Goal: Task Accomplishment & Management: Complete application form

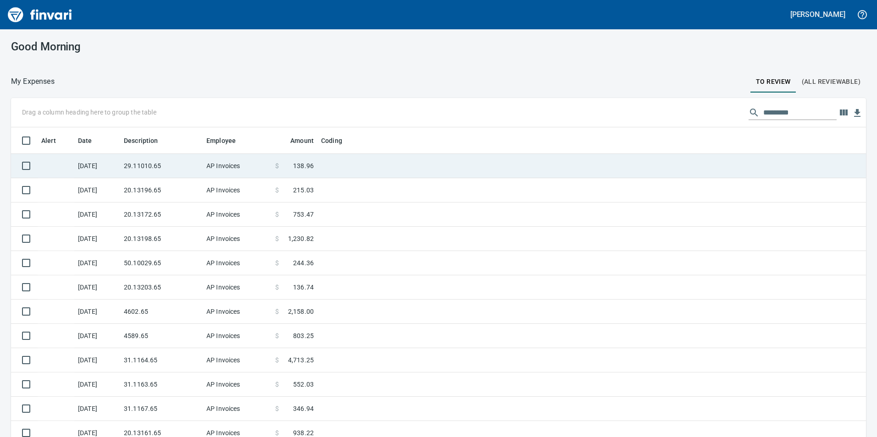
click at [148, 167] on td "29.11010.65" at bounding box center [161, 166] width 83 height 24
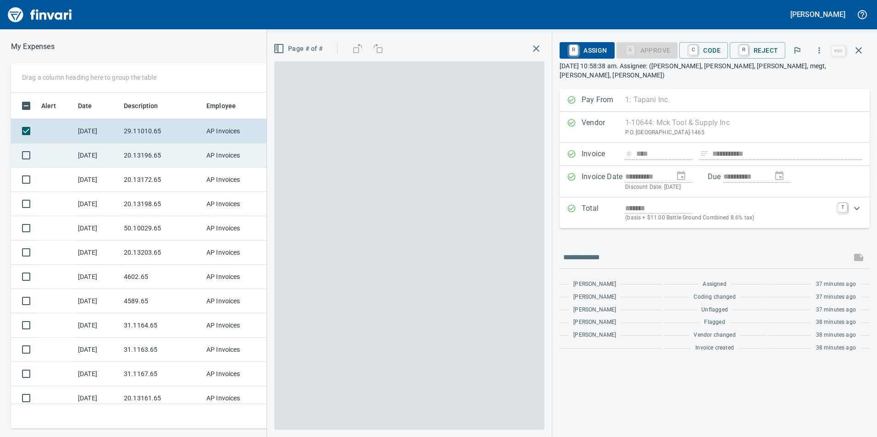
scroll to position [330, 612]
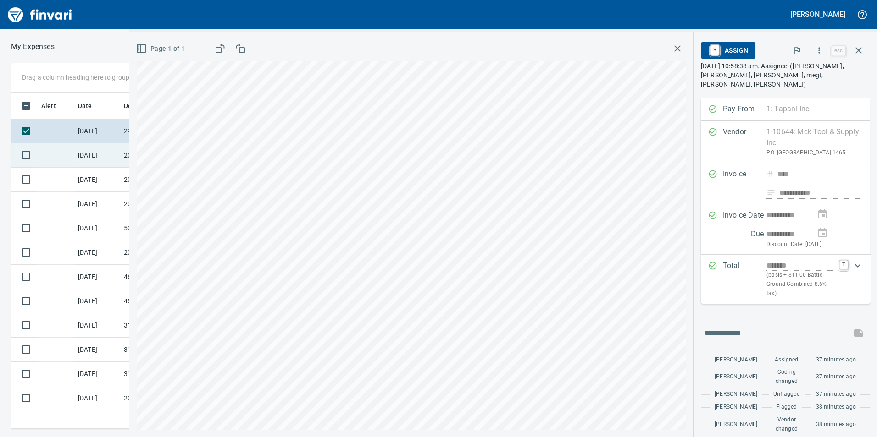
click at [103, 149] on td "[DATE]" at bounding box center [97, 156] width 46 height 24
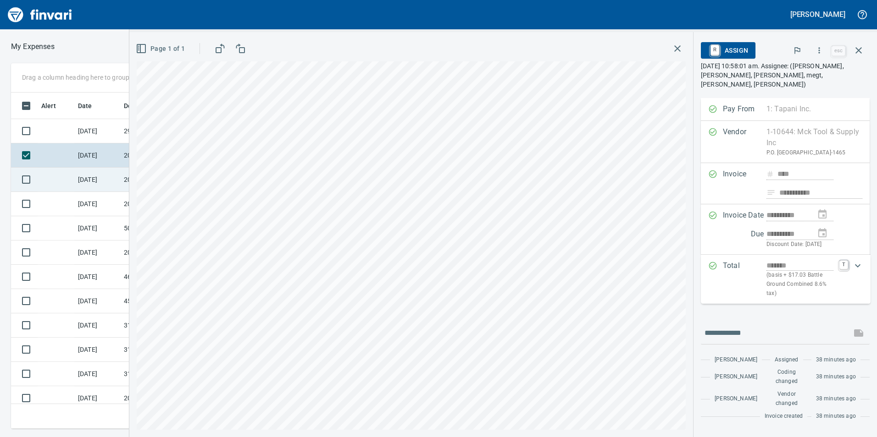
click at [112, 175] on td "[DATE]" at bounding box center [97, 180] width 46 height 24
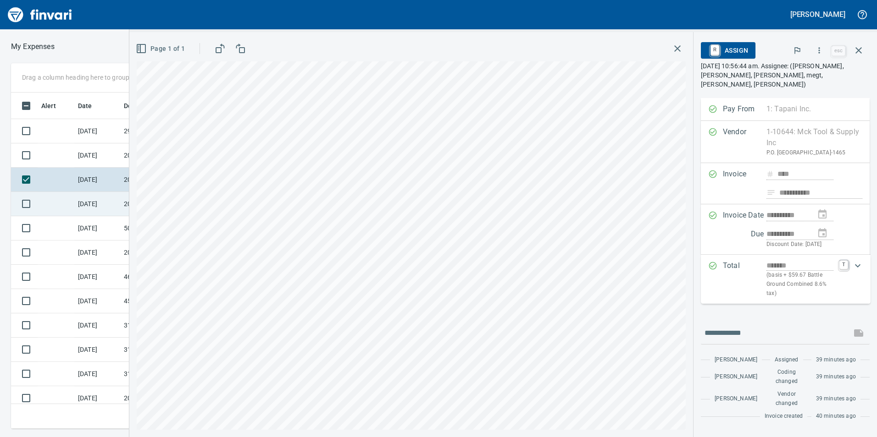
click at [103, 209] on td "[DATE]" at bounding box center [97, 204] width 46 height 24
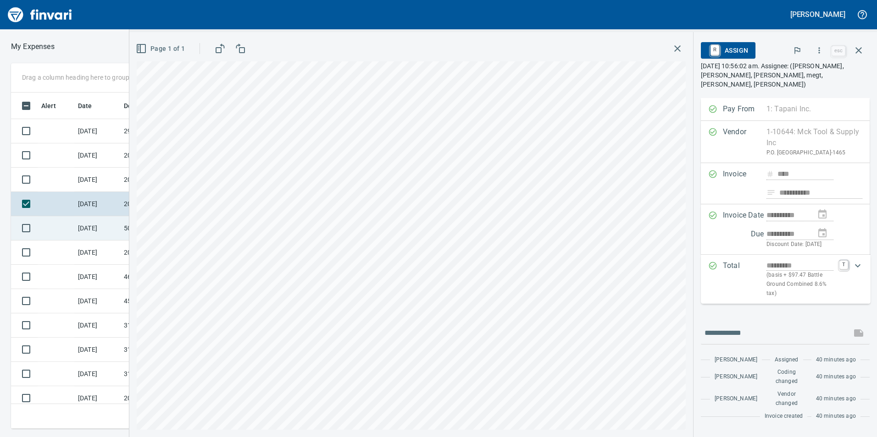
click at [115, 225] on td "[DATE]" at bounding box center [97, 228] width 46 height 24
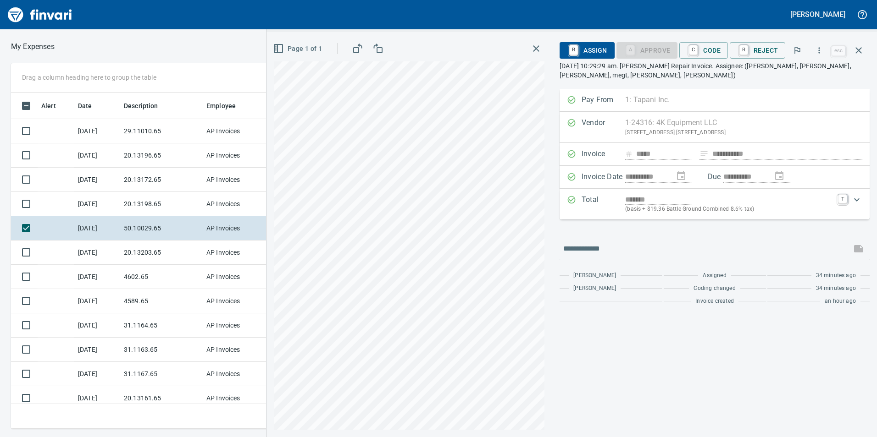
scroll to position [330, 612]
drag, startPoint x: 710, startPoint y: 43, endPoint x: 707, endPoint y: 70, distance: 27.6
click at [710, 43] on span "C Code" at bounding box center [703, 51] width 34 height 16
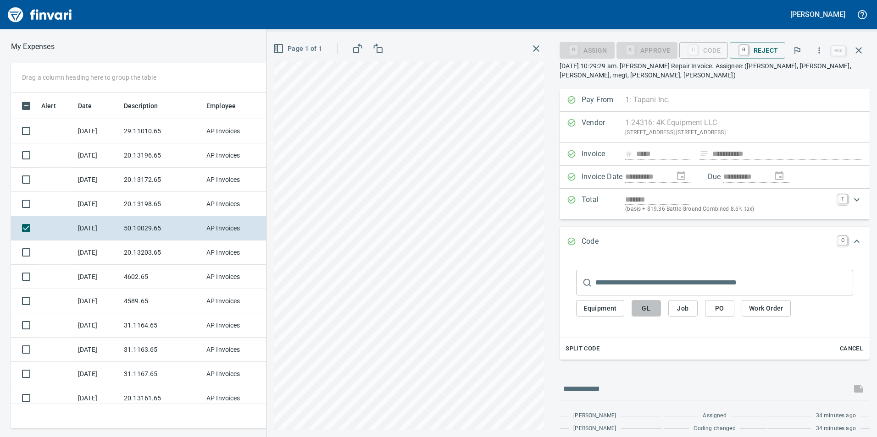
click at [646, 315] on button "GL" at bounding box center [645, 308] width 29 height 17
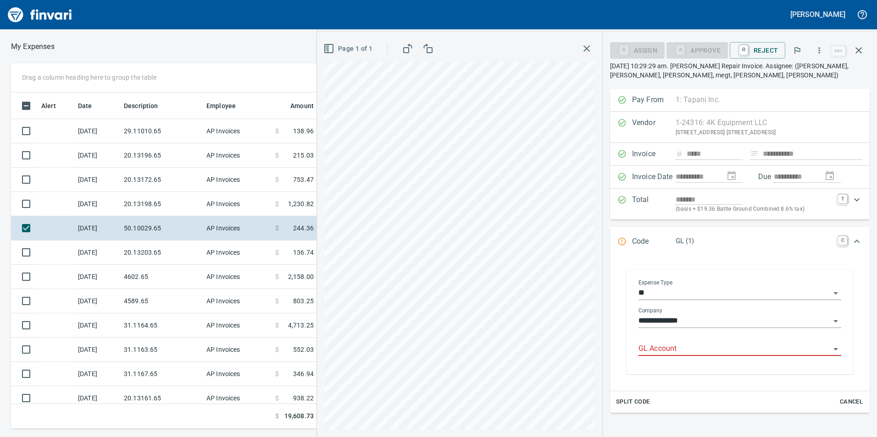
click at [670, 341] on div "GL Account" at bounding box center [739, 346] width 203 height 21
click at [729, 364] on li "6050.65.10: SMTC Repair" at bounding box center [737, 373] width 194 height 22
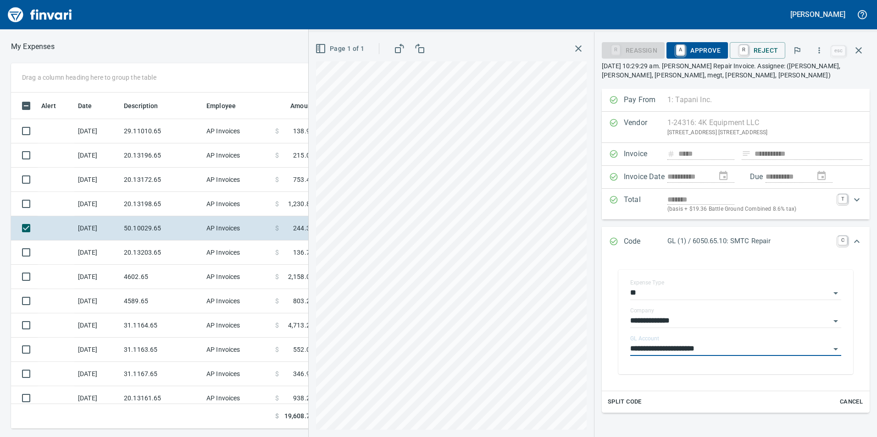
type input "**********"
click at [701, 46] on span "A Approve" at bounding box center [696, 51] width 47 height 16
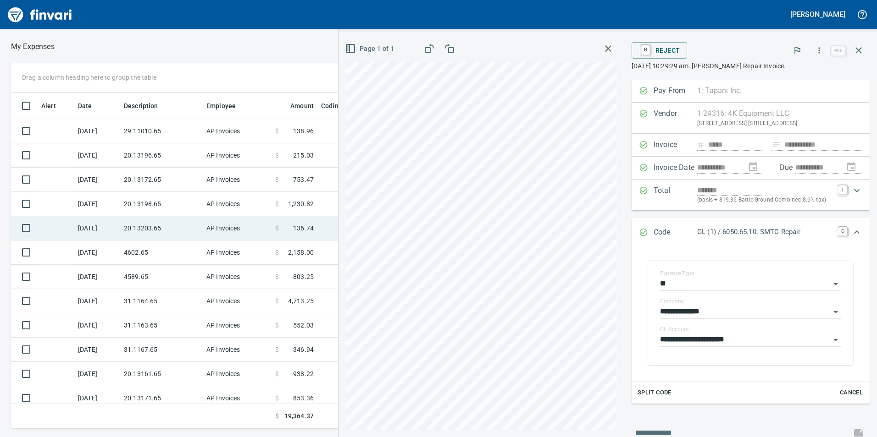
click at [156, 220] on td "20.13203.65" at bounding box center [161, 228] width 83 height 24
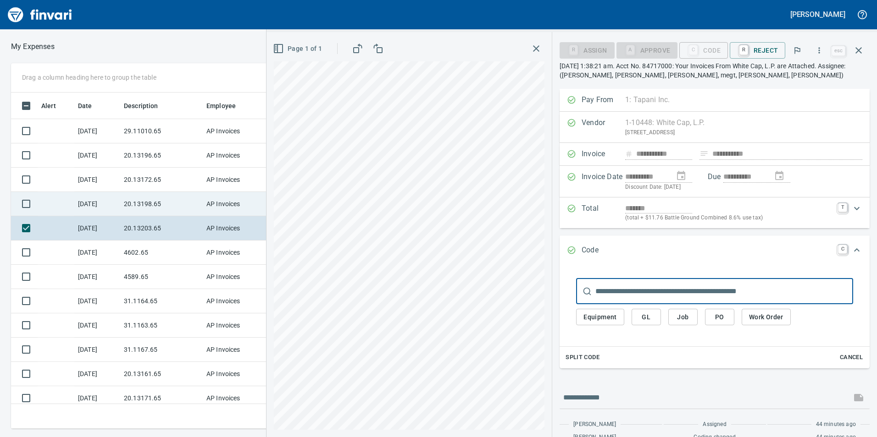
click at [163, 205] on td "20.13198.65" at bounding box center [161, 204] width 83 height 24
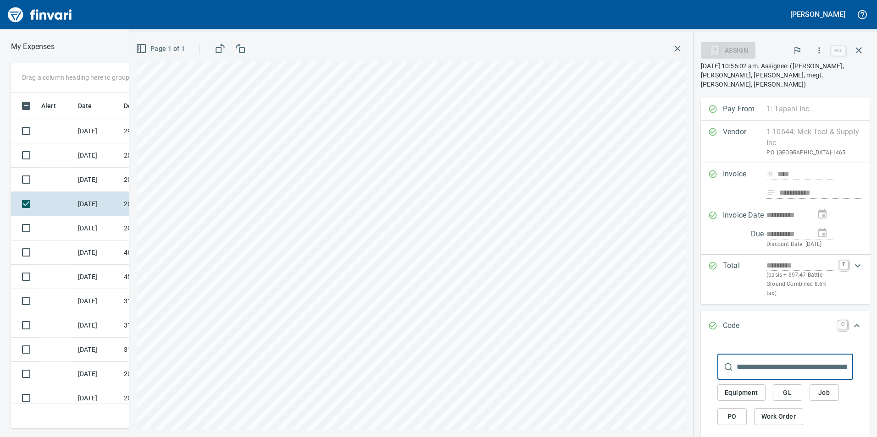
click at [129, 227] on div "**********" at bounding box center [503, 218] width 748 height 437
click at [121, 228] on td "20.13203.65" at bounding box center [161, 228] width 83 height 24
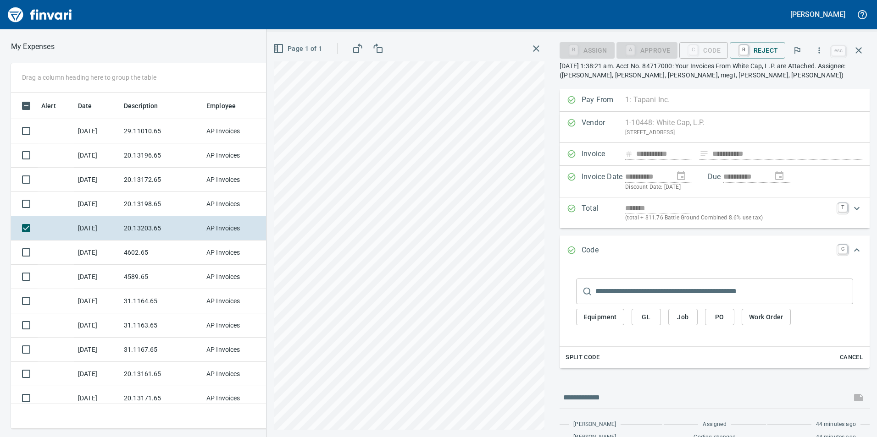
click at [647, 317] on span "GL" at bounding box center [646, 317] width 15 height 11
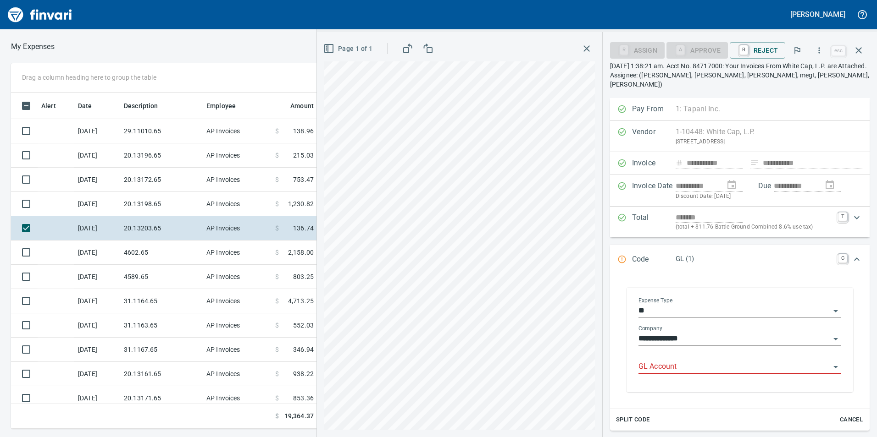
click at [681, 367] on div "GL Account" at bounding box center [739, 367] width 203 height 28
click at [682, 353] on div "GL Account" at bounding box center [739, 363] width 203 height 21
click at [684, 376] on li "6020.65.10: SMTC Consumables" at bounding box center [737, 381] width 194 height 22
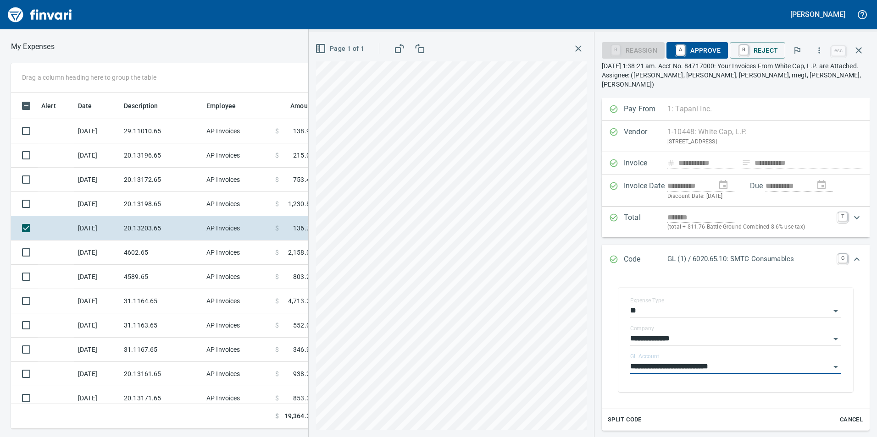
type input "**********"
click at [693, 56] on span "A Approve" at bounding box center [696, 51] width 47 height 16
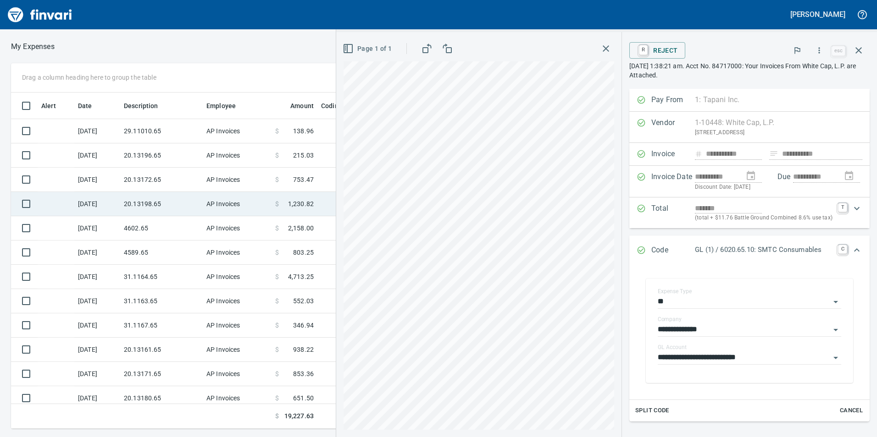
click at [179, 200] on td "20.13198.65" at bounding box center [161, 204] width 83 height 24
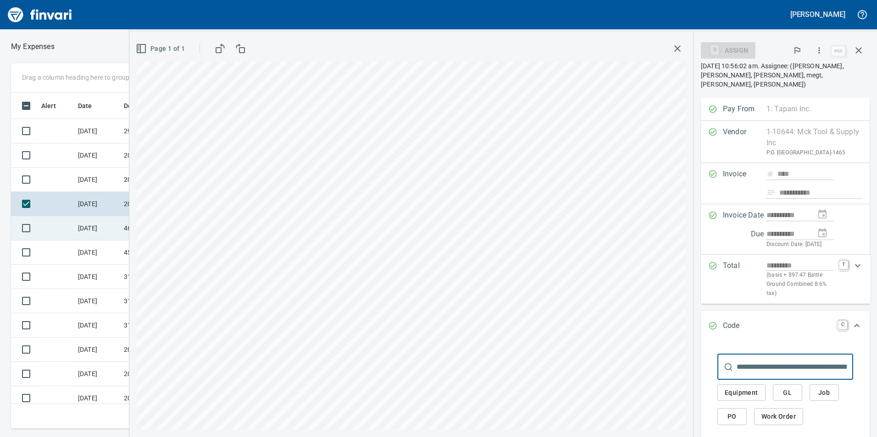
click at [118, 229] on td "[DATE]" at bounding box center [97, 228] width 46 height 24
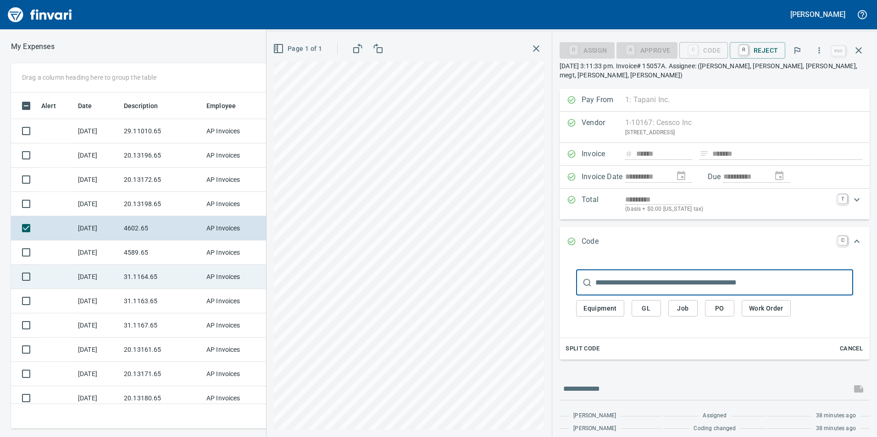
click at [177, 282] on td "31.1164.65" at bounding box center [161, 277] width 83 height 24
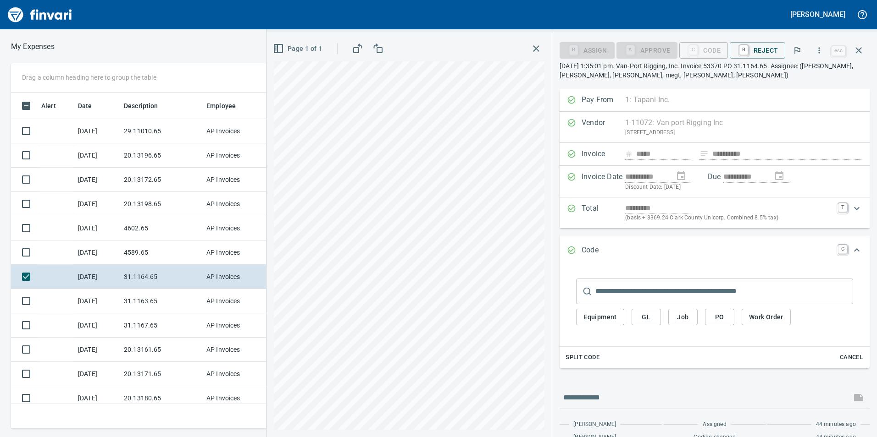
click at [642, 320] on span "GL" at bounding box center [646, 317] width 15 height 11
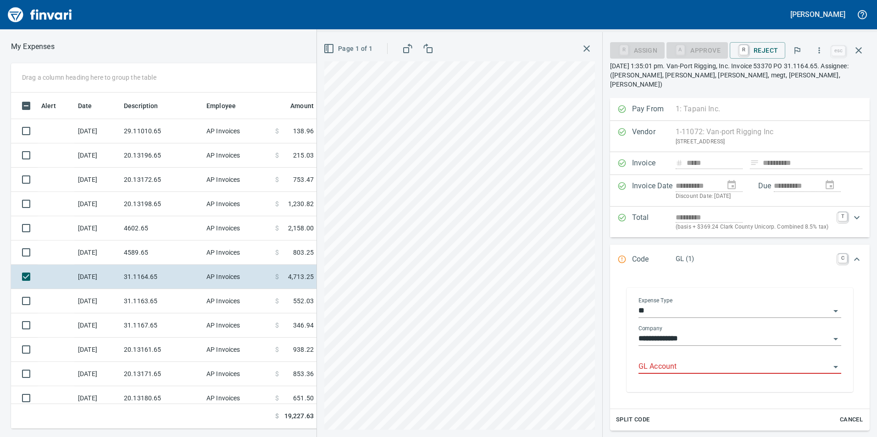
click at [658, 353] on div "GL Account" at bounding box center [739, 363] width 203 height 21
click at [662, 361] on input "GL Account" at bounding box center [734, 367] width 192 height 13
click at [691, 382] on li "6031.65.15: Rigging" at bounding box center [736, 381] width 196 height 22
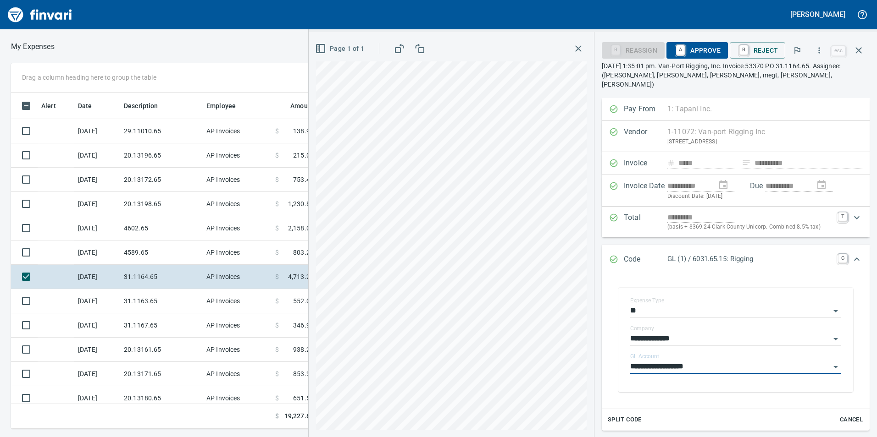
type input "**********"
click at [712, 50] on span "A Approve" at bounding box center [696, 51] width 47 height 16
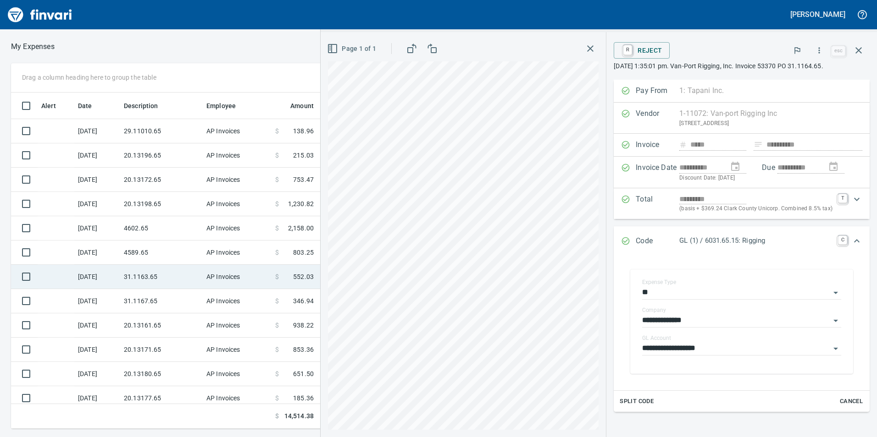
click at [173, 282] on td "31.1163.65" at bounding box center [161, 277] width 83 height 24
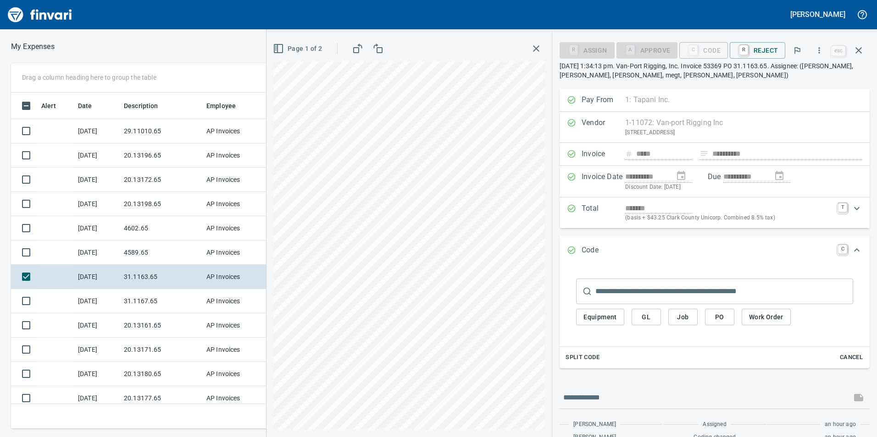
click at [646, 315] on span "GL" at bounding box center [646, 317] width 15 height 11
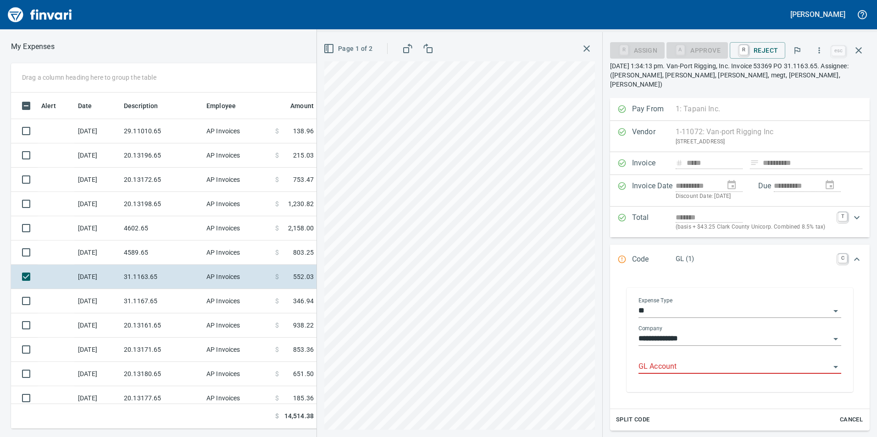
drag, startPoint x: 668, startPoint y: 350, endPoint x: 668, endPoint y: 355, distance: 5.0
click at [668, 353] on div "GL Account" at bounding box center [739, 363] width 203 height 21
click at [668, 361] on input "GL Account" at bounding box center [734, 367] width 192 height 13
click at [679, 374] on div "6031.65.20: Rigging" at bounding box center [737, 381] width 194 height 29
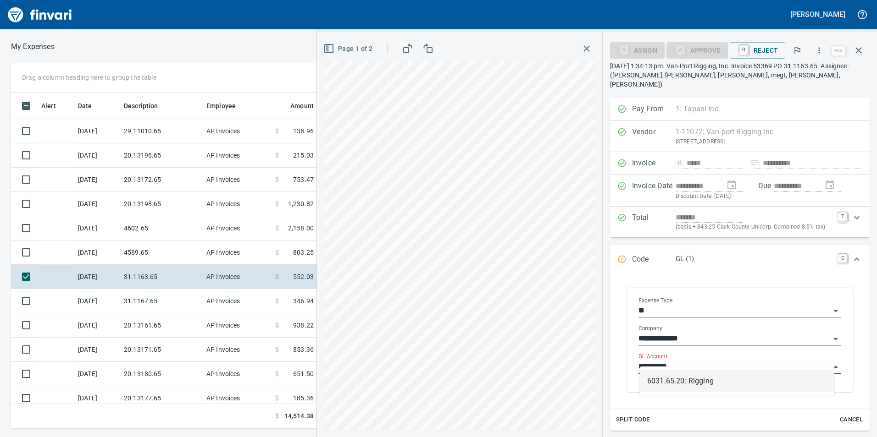
drag, startPoint x: 683, startPoint y: 380, endPoint x: 685, endPoint y: 358, distance: 22.6
click at [684, 381] on li "6031.65.20: Rigging" at bounding box center [737, 381] width 194 height 22
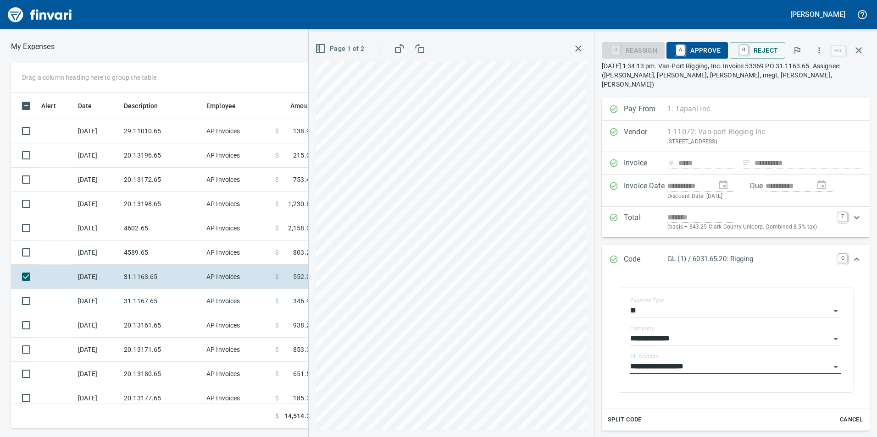
type input "**********"
click at [709, 44] on span "A Approve" at bounding box center [696, 51] width 47 height 16
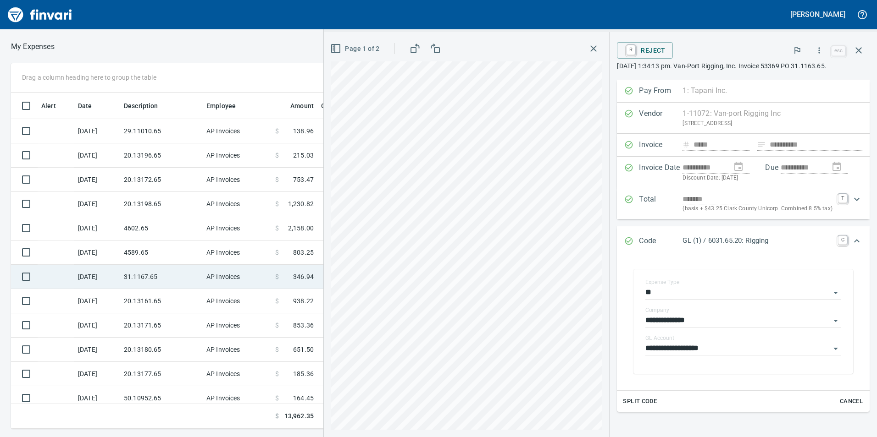
click at [199, 279] on td "31.1167.65" at bounding box center [161, 277] width 83 height 24
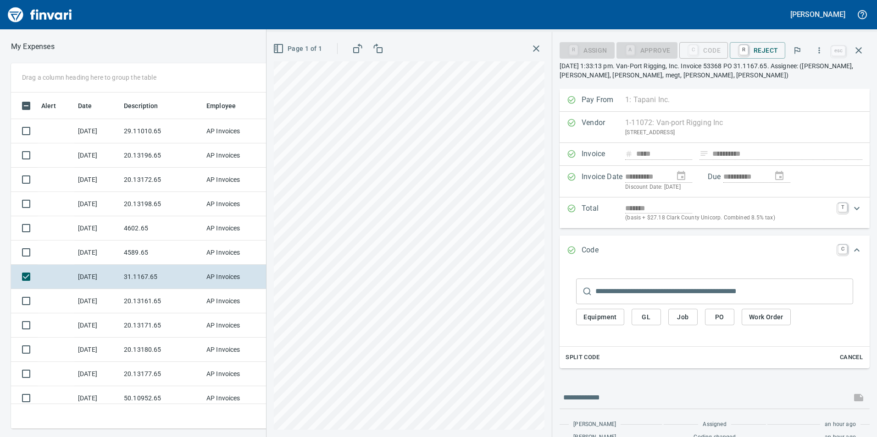
click at [647, 315] on span "GL" at bounding box center [646, 317] width 15 height 11
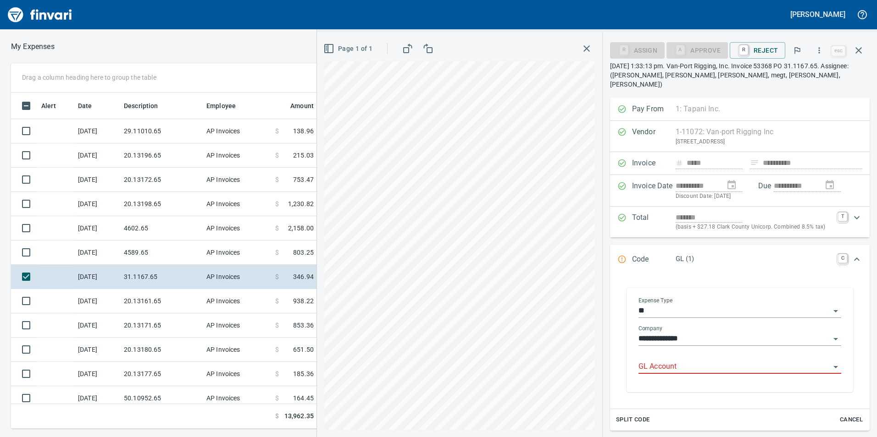
click at [671, 361] on input "GL Account" at bounding box center [734, 367] width 192 height 13
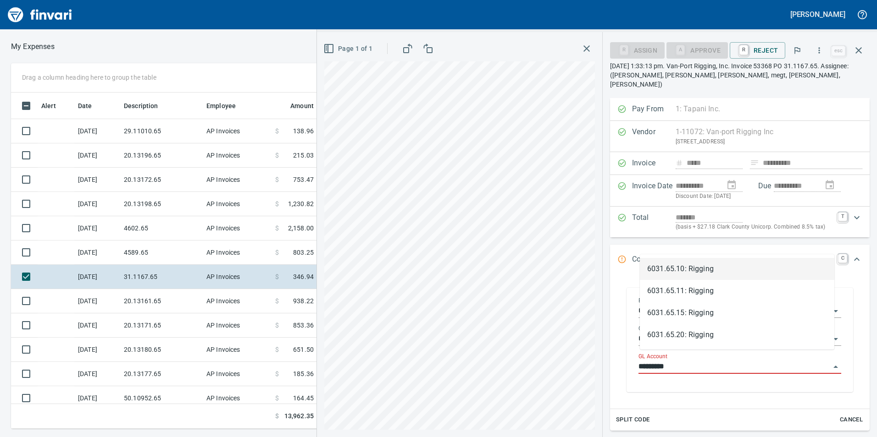
scroll to position [330, 612]
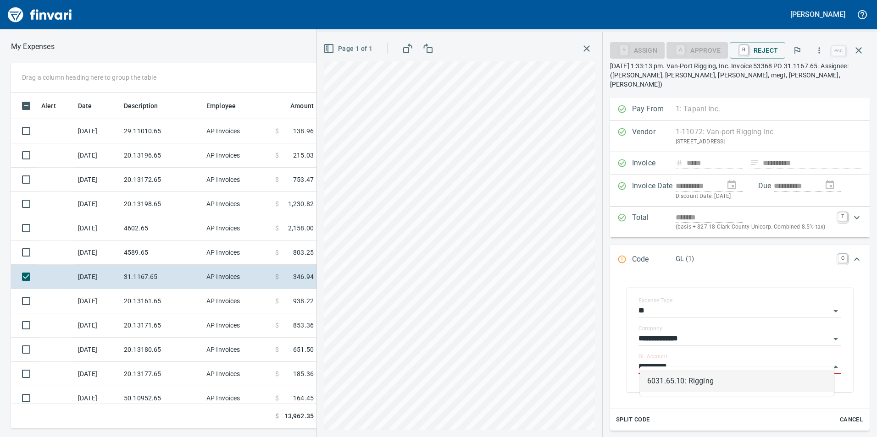
click at [673, 373] on li "6031.65.10: Rigging" at bounding box center [737, 381] width 194 height 22
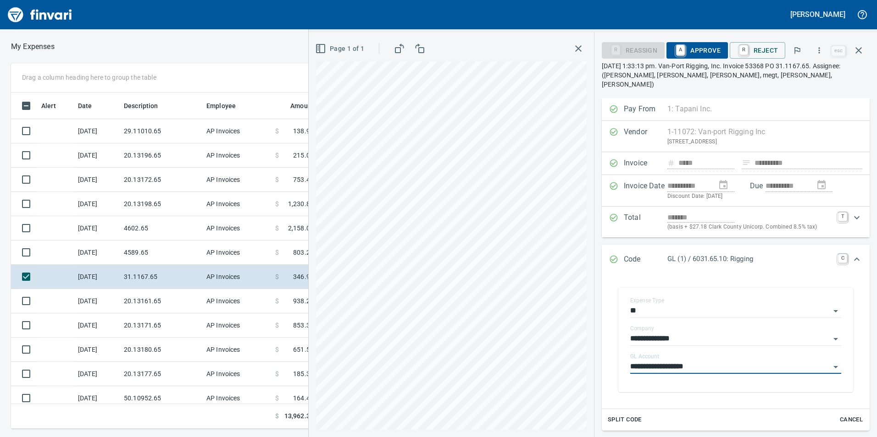
type input "**********"
click at [702, 52] on span "A Approve" at bounding box center [696, 51] width 47 height 16
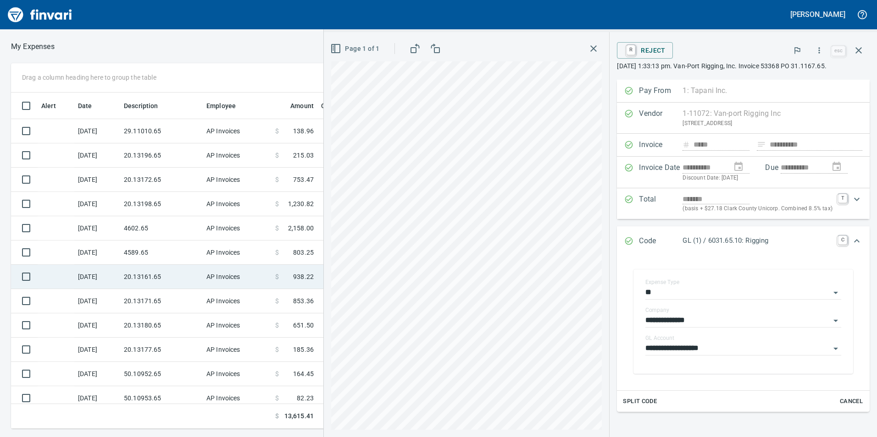
click at [182, 281] on td "20.13161.65" at bounding box center [161, 277] width 83 height 24
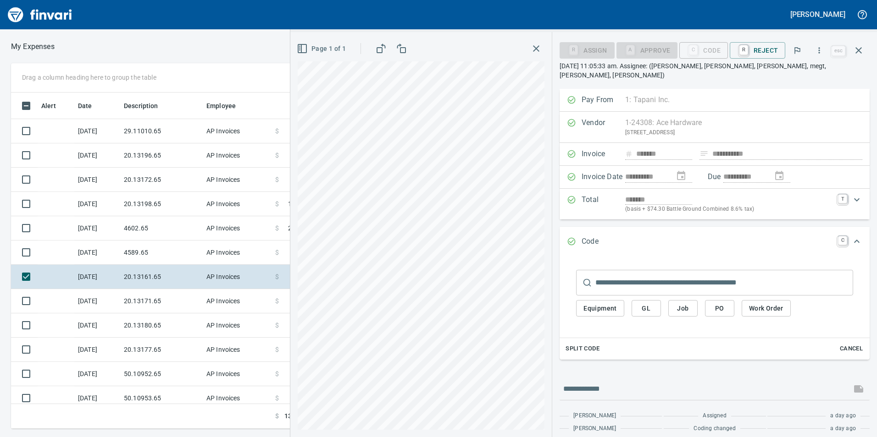
click at [640, 303] on span "GL" at bounding box center [646, 308] width 15 height 11
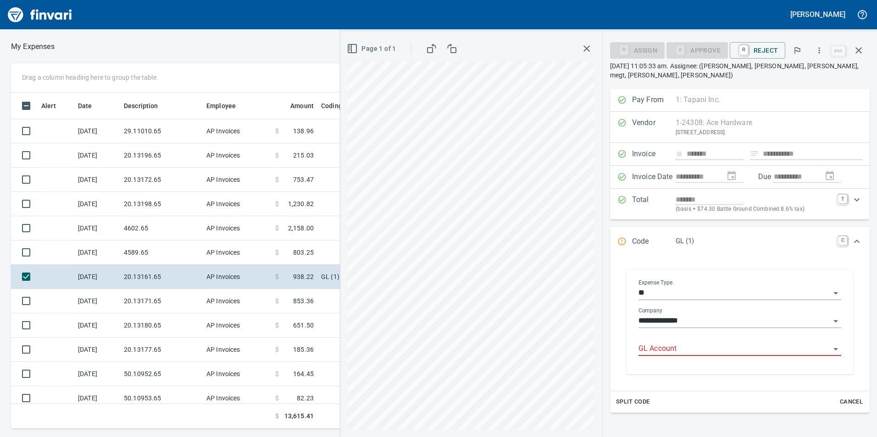
click at [667, 339] on div "GL Account" at bounding box center [739, 346] width 203 height 21
click at [667, 348] on input "GL Account" at bounding box center [734, 349] width 192 height 13
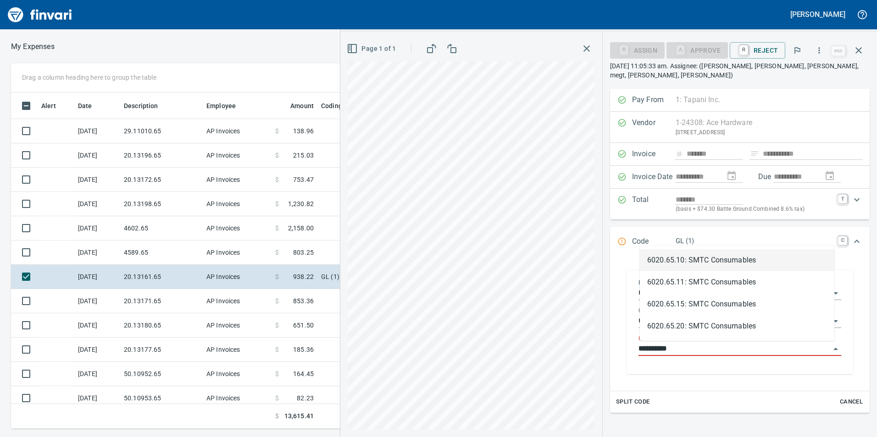
scroll to position [330, 612]
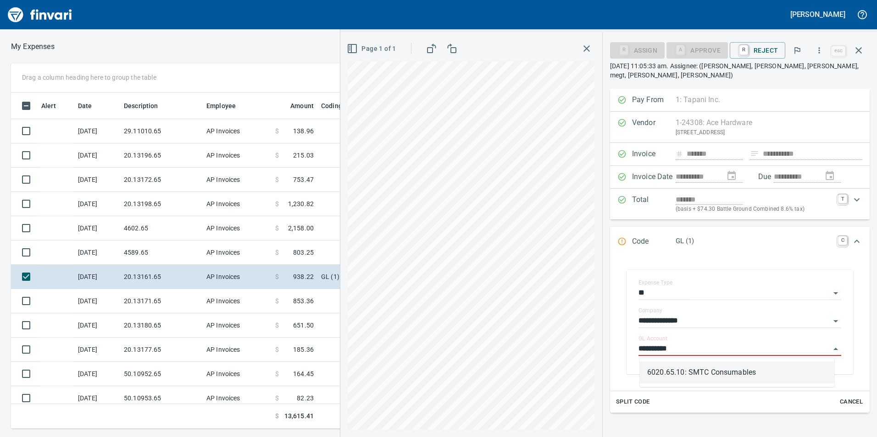
click at [686, 374] on li "6020.65.10: SMTC Consumables" at bounding box center [737, 373] width 194 height 22
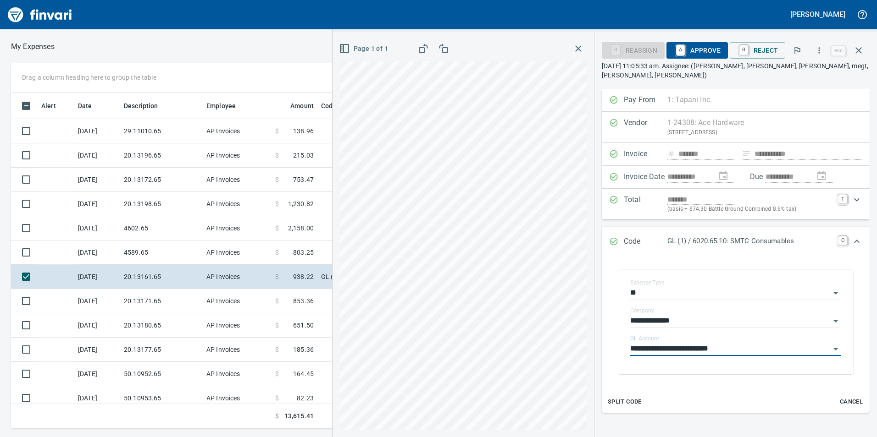
type input "**********"
click at [707, 48] on span "A Approve" at bounding box center [696, 51] width 47 height 16
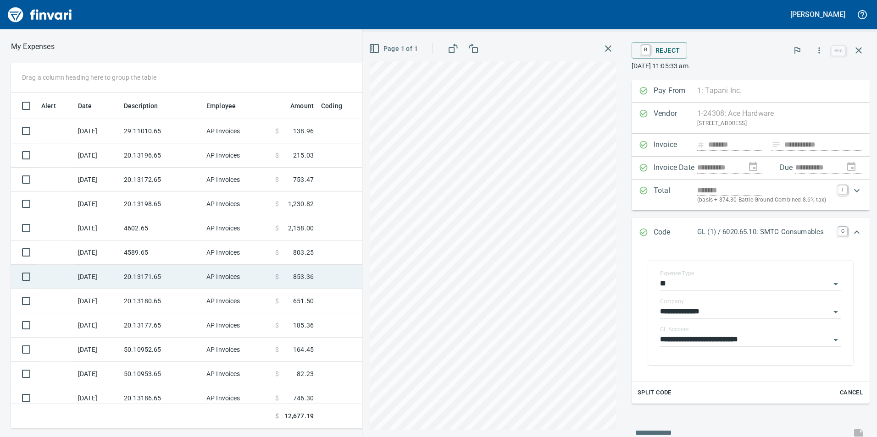
click at [167, 267] on td "20.13171.65" at bounding box center [161, 277] width 83 height 24
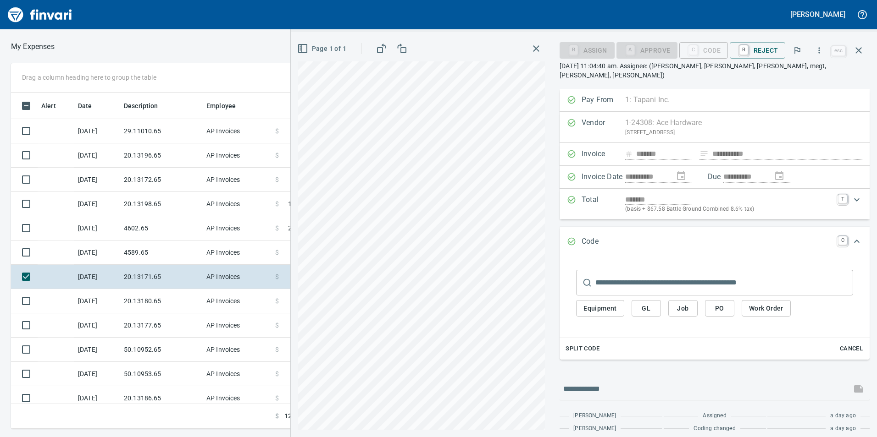
click at [641, 303] on span "GL" at bounding box center [646, 308] width 15 height 11
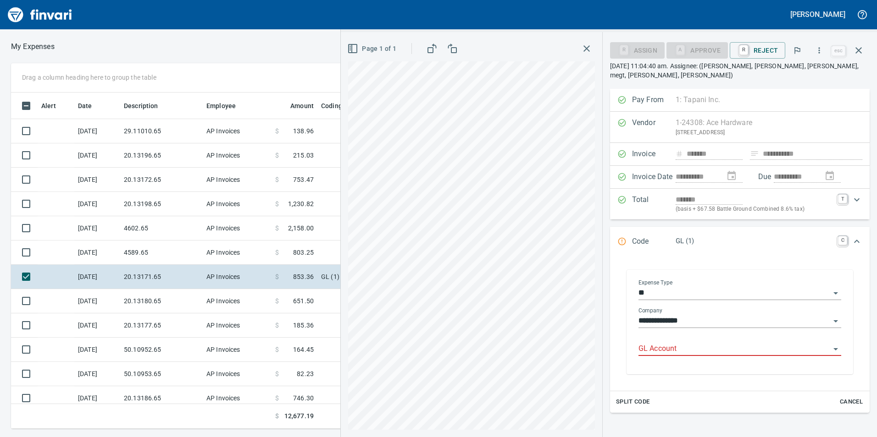
click at [686, 345] on input "GL Account" at bounding box center [734, 349] width 192 height 13
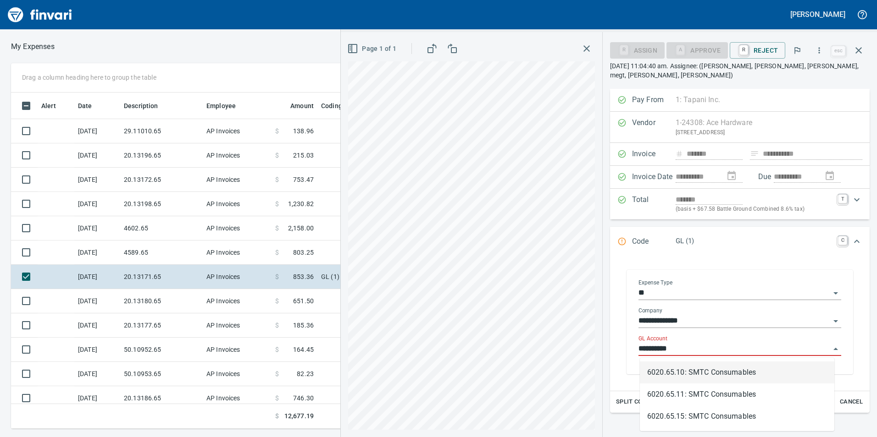
scroll to position [330, 612]
click at [710, 371] on li "6020.65.10: SMTC Consumables" at bounding box center [737, 373] width 194 height 22
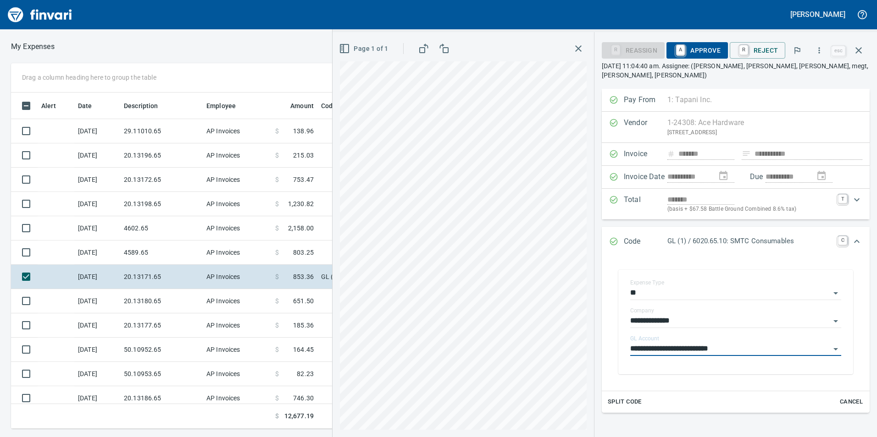
type input "**********"
click at [698, 48] on span "A Approve" at bounding box center [696, 51] width 47 height 16
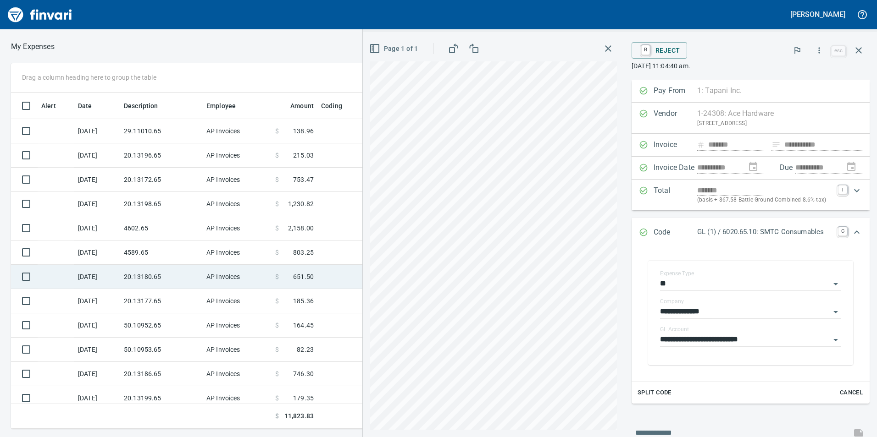
click at [160, 271] on td "20.13180.65" at bounding box center [161, 277] width 83 height 24
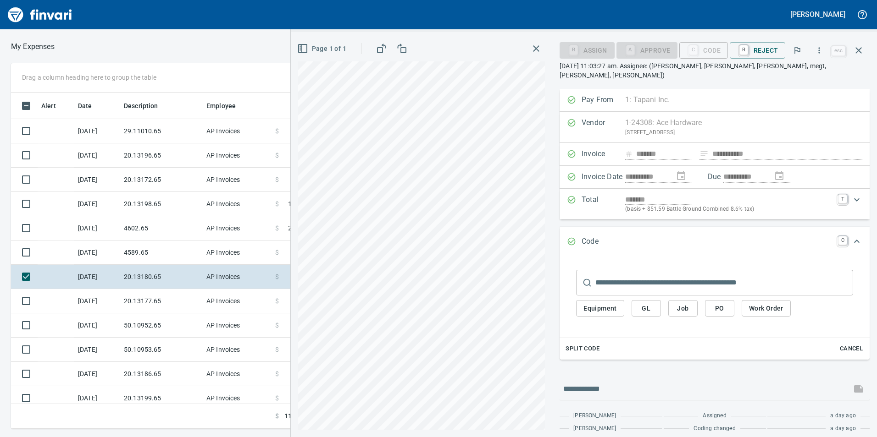
click at [648, 303] on span "GL" at bounding box center [646, 308] width 15 height 11
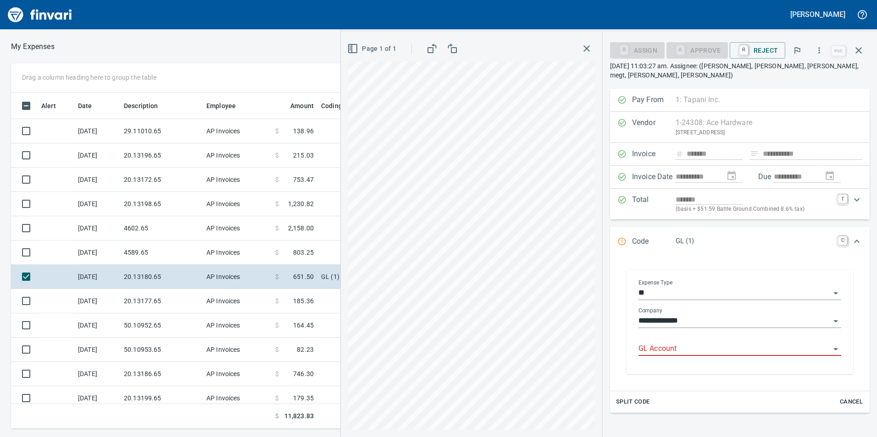
click at [672, 351] on input "GL Account" at bounding box center [734, 349] width 192 height 13
click at [696, 371] on li "6020.65.10: SMTC Consumables" at bounding box center [737, 373] width 194 height 22
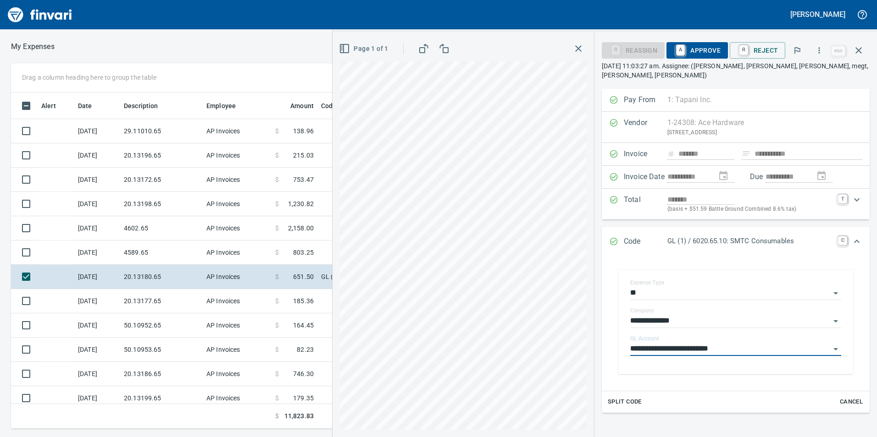
type input "**********"
click at [696, 46] on span "A Approve" at bounding box center [696, 51] width 47 height 16
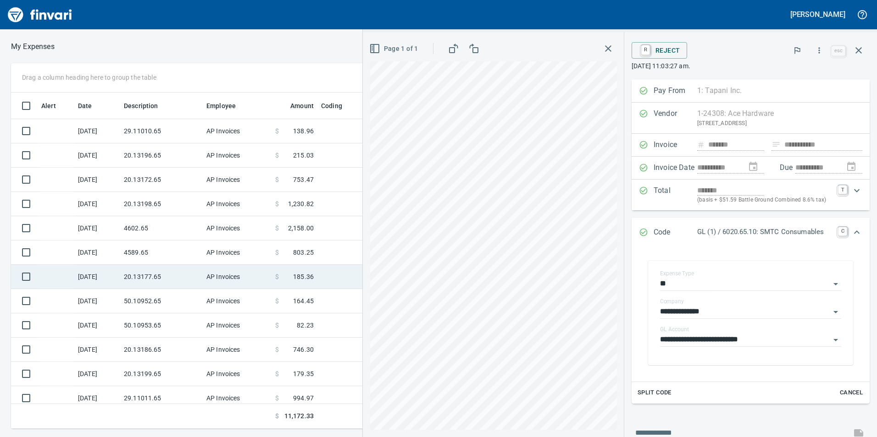
click at [176, 278] on td "20.13177.65" at bounding box center [161, 277] width 83 height 24
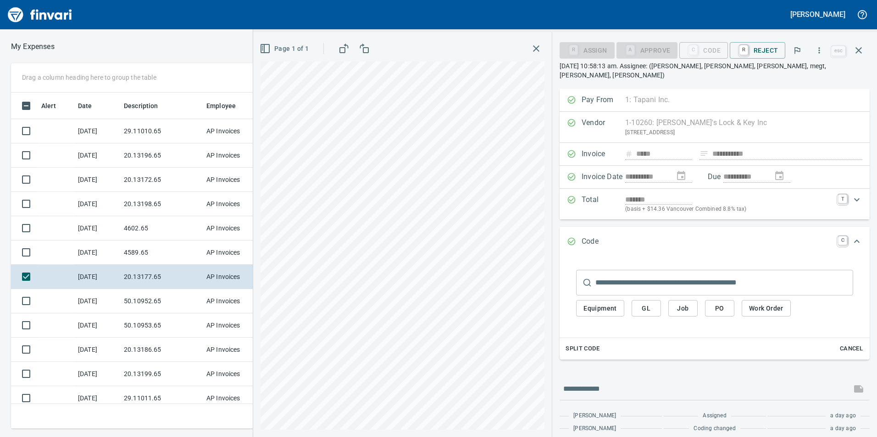
click at [650, 303] on span "GL" at bounding box center [646, 308] width 15 height 11
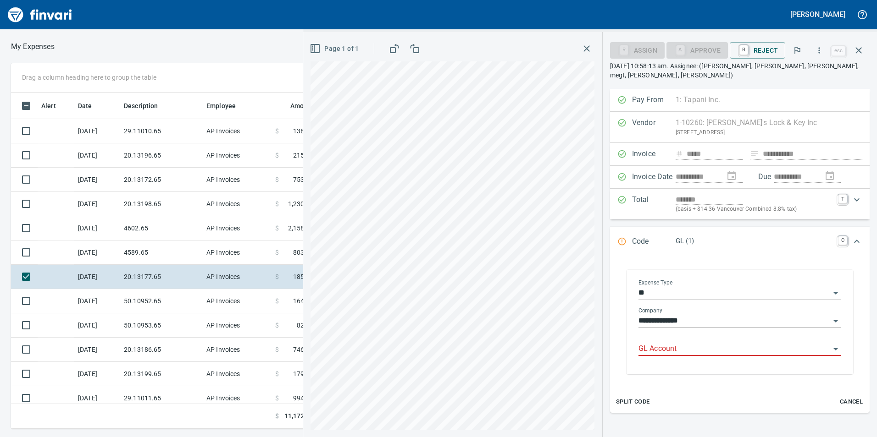
click at [681, 350] on input "GL Account" at bounding box center [734, 349] width 192 height 13
click at [707, 365] on li "6020.65.10: SMTC Consumables" at bounding box center [737, 373] width 194 height 22
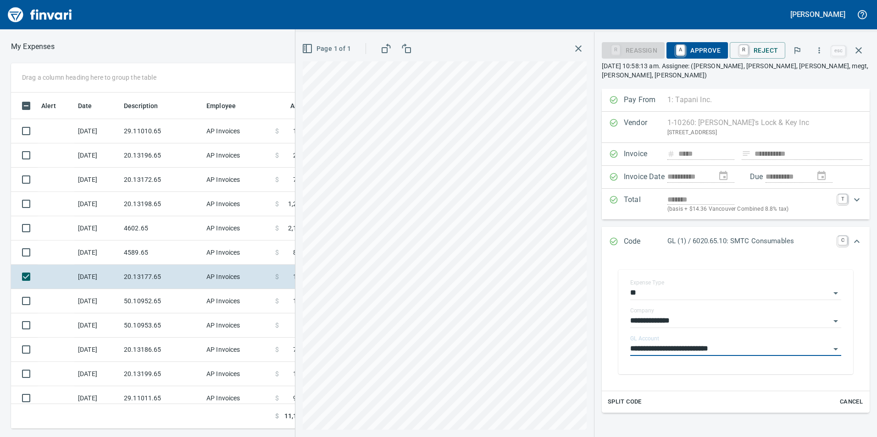
type input "**********"
click at [708, 47] on span "A Approve" at bounding box center [696, 51] width 47 height 16
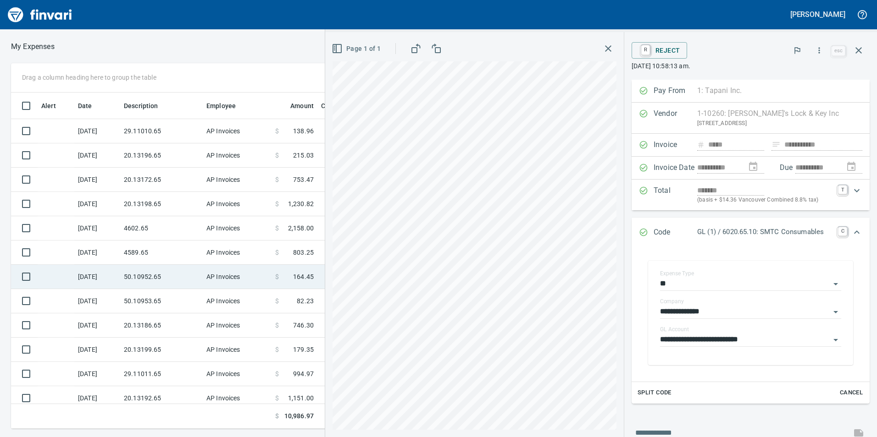
click at [153, 277] on td "50.10952.65" at bounding box center [161, 277] width 83 height 24
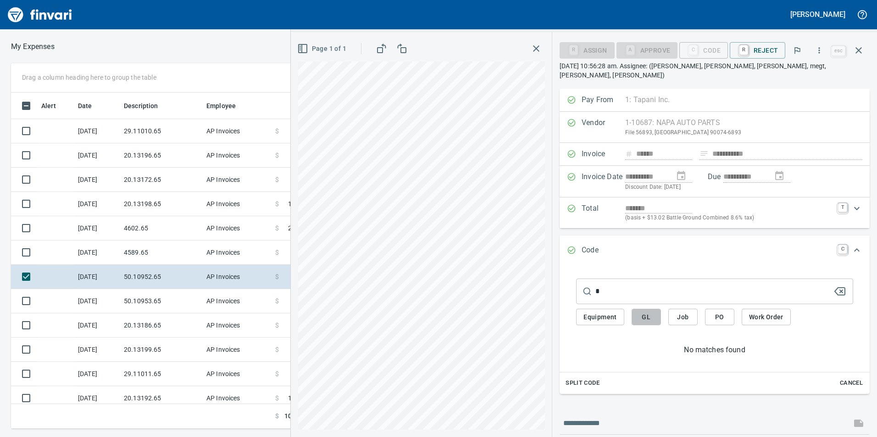
click at [655, 309] on button "GL" at bounding box center [645, 317] width 29 height 17
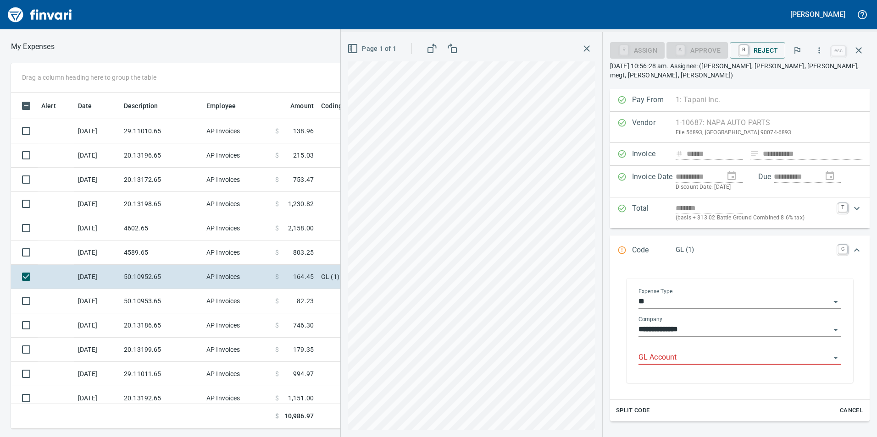
click at [676, 359] on input "GL Account" at bounding box center [734, 358] width 192 height 13
click at [679, 384] on li "6050.65.10: SMTC Repair" at bounding box center [737, 381] width 194 height 22
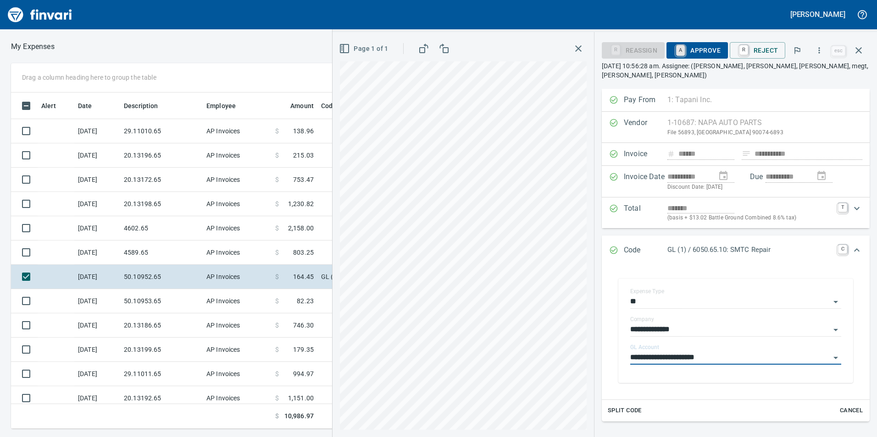
type input "**********"
click at [685, 51] on link "A" at bounding box center [680, 50] width 9 height 10
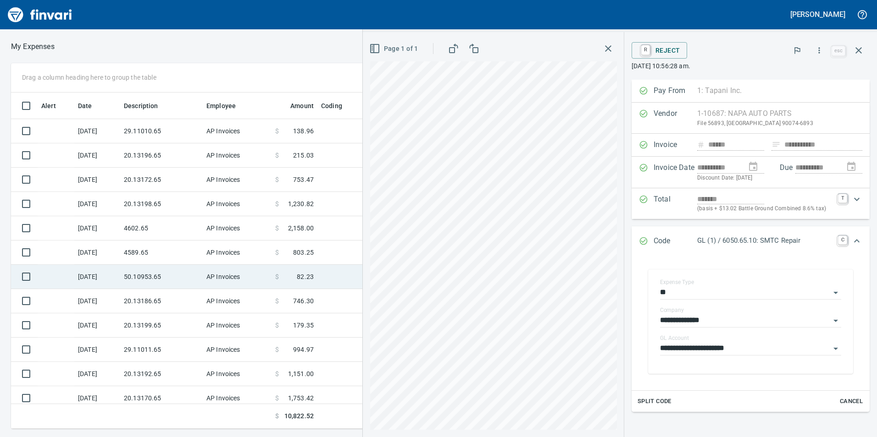
click at [170, 270] on td "50.10953.65" at bounding box center [161, 277] width 83 height 24
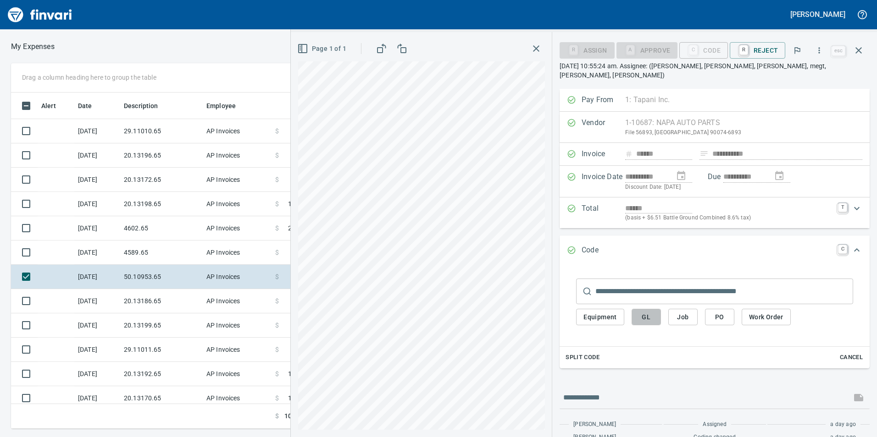
click at [644, 312] on span "GL" at bounding box center [646, 317] width 15 height 11
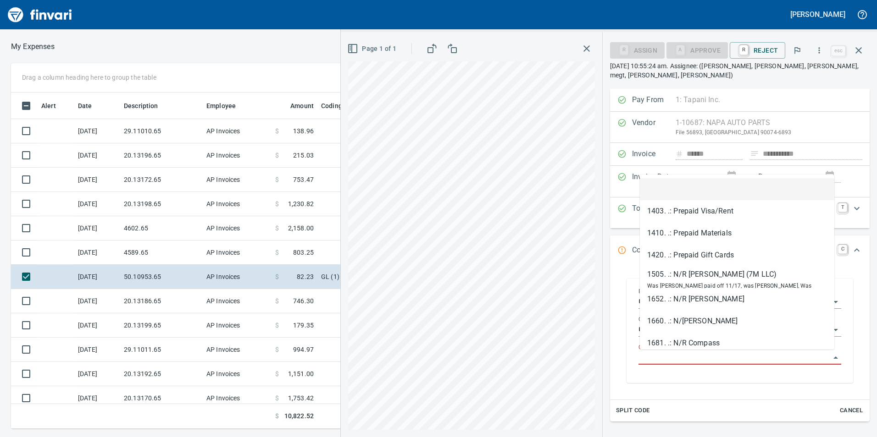
click at [661, 357] on input "GL Account" at bounding box center [734, 358] width 192 height 13
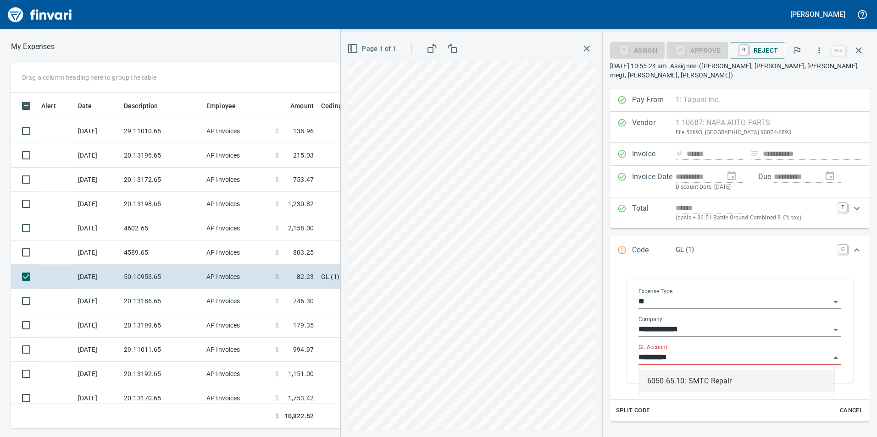
scroll to position [330, 612]
click at [668, 381] on li "6050.65.10: SMTC Repair" at bounding box center [737, 381] width 194 height 22
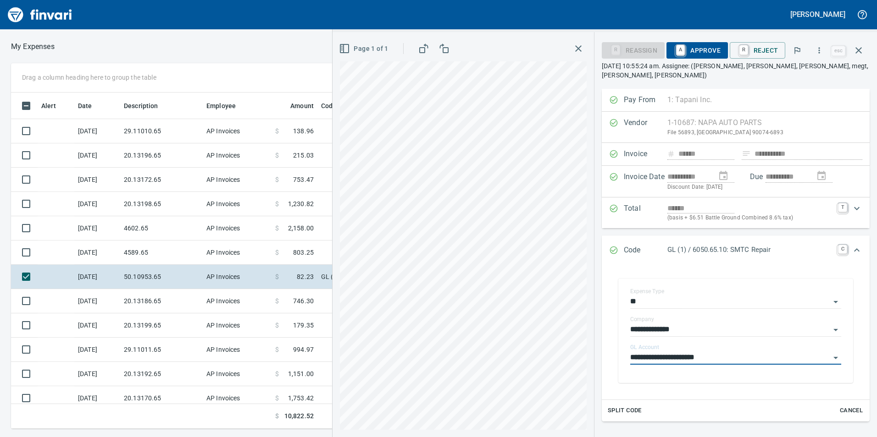
type input "**********"
click at [708, 50] on span "A Approve" at bounding box center [696, 51] width 47 height 16
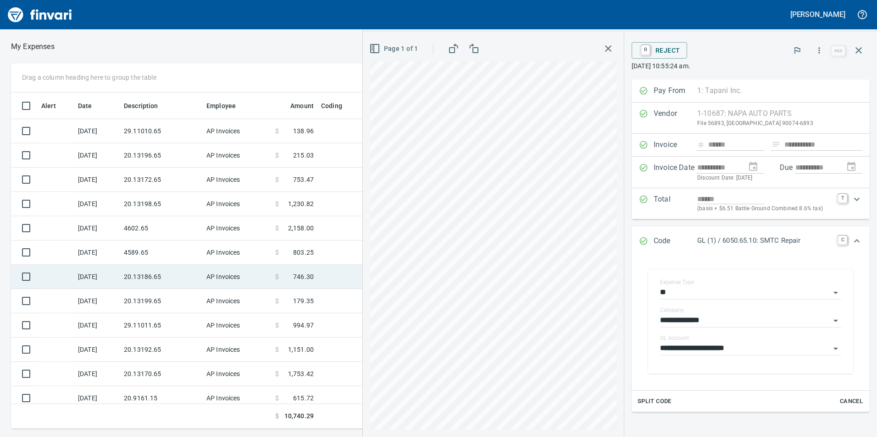
click at [167, 268] on td "20.13186.65" at bounding box center [161, 277] width 83 height 24
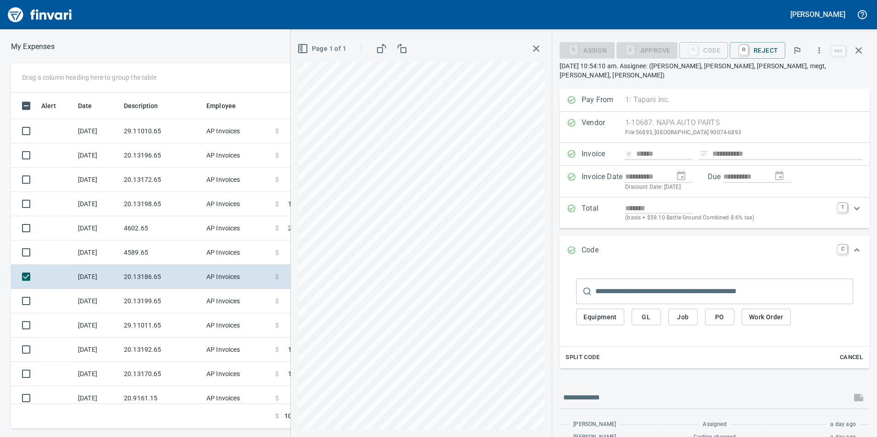
click at [635, 309] on button "GL" at bounding box center [645, 317] width 29 height 17
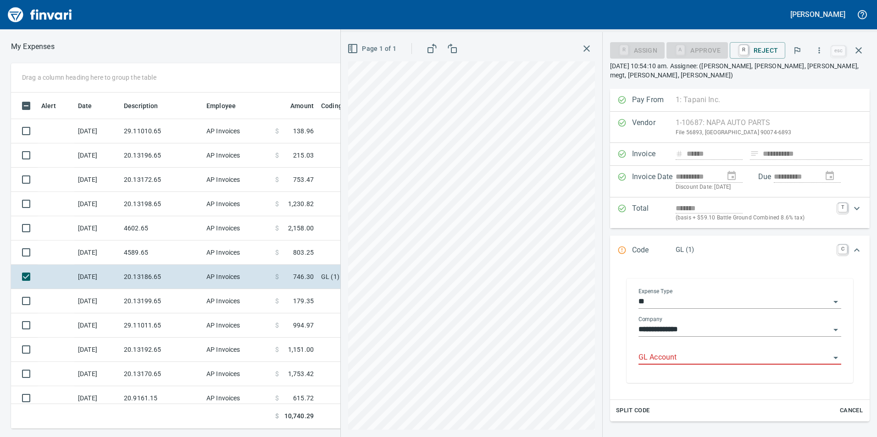
click at [684, 356] on input "GL Account" at bounding box center [734, 358] width 192 height 13
click at [693, 370] on li "6020.65.10: SMTC Consumables" at bounding box center [737, 381] width 194 height 22
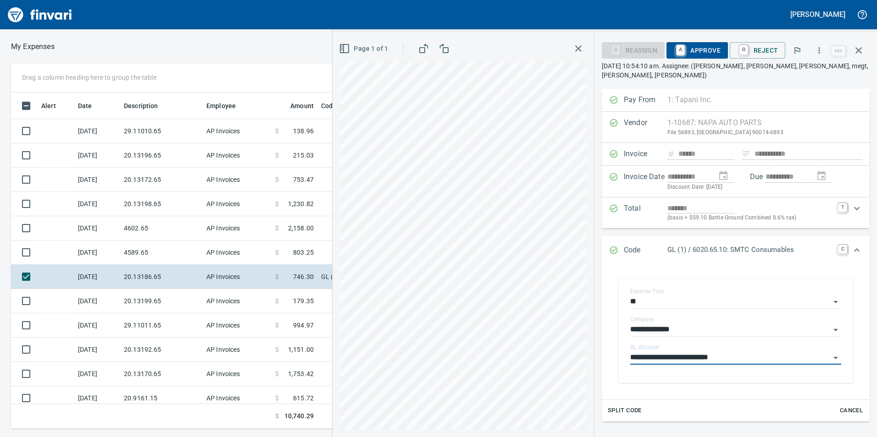
type input "**********"
click at [714, 49] on span "A Approve" at bounding box center [696, 51] width 47 height 16
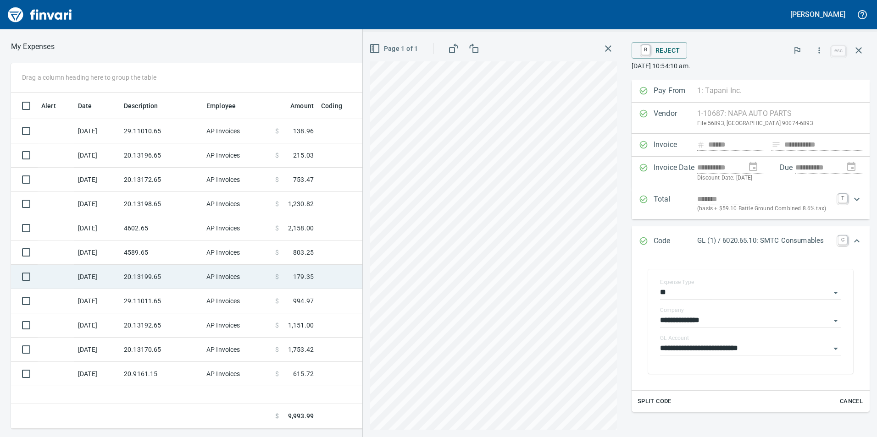
click at [152, 284] on td "20.13199.65" at bounding box center [161, 277] width 83 height 24
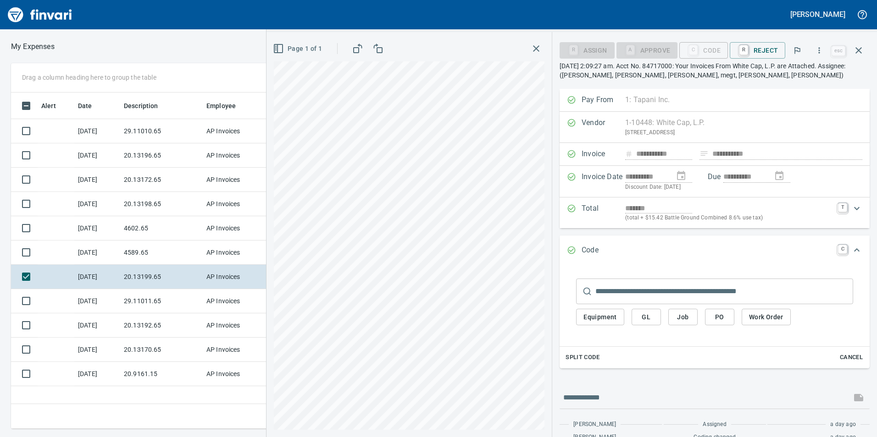
click at [642, 321] on span "GL" at bounding box center [646, 317] width 15 height 11
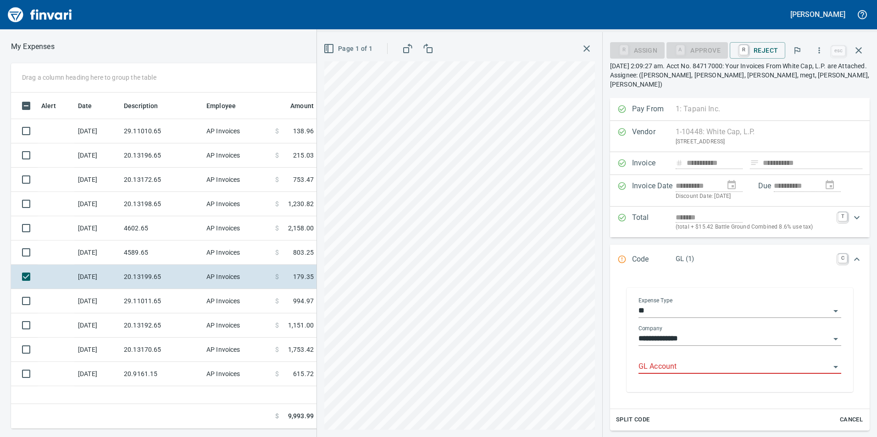
click at [668, 365] on div "GL Account" at bounding box center [739, 367] width 203 height 28
click at [669, 362] on input "GL Account" at bounding box center [734, 367] width 192 height 13
click at [696, 378] on li "6020.65.10: SMTC Consumables" at bounding box center [737, 381] width 194 height 22
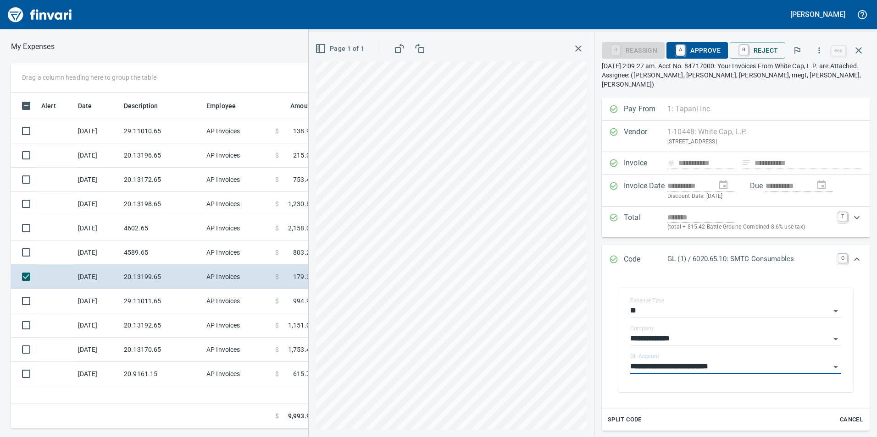
type input "**********"
click at [709, 51] on span "A Approve" at bounding box center [696, 51] width 47 height 16
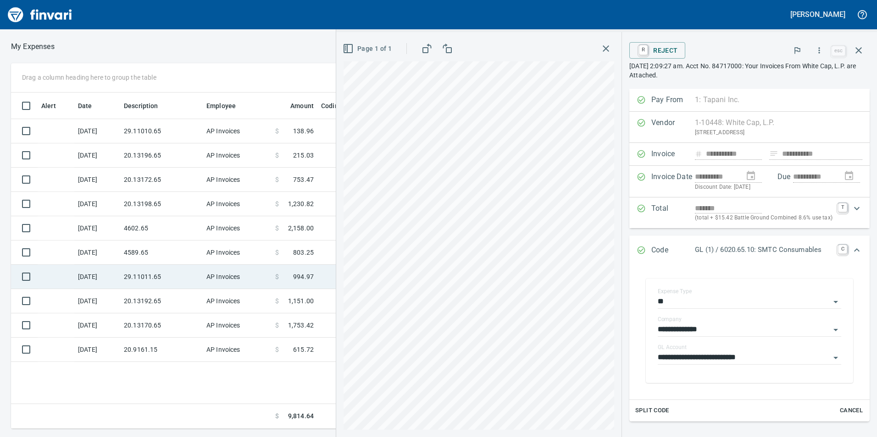
click at [97, 276] on td "[DATE]" at bounding box center [97, 277] width 46 height 24
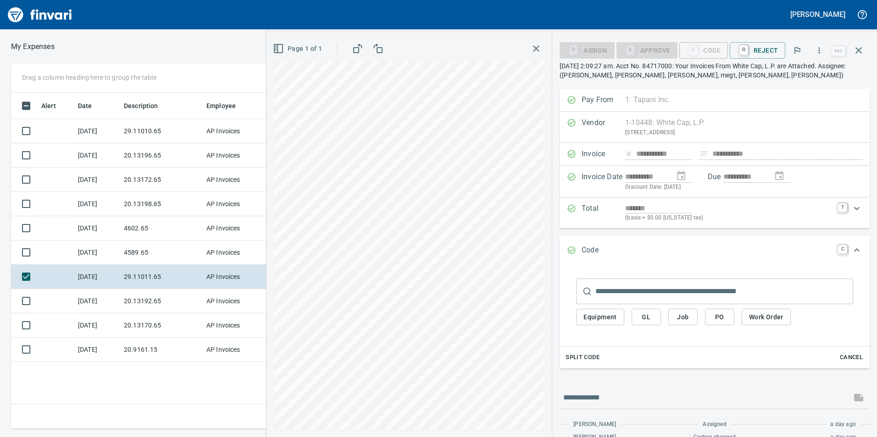
click at [642, 319] on span "GL" at bounding box center [646, 317] width 15 height 11
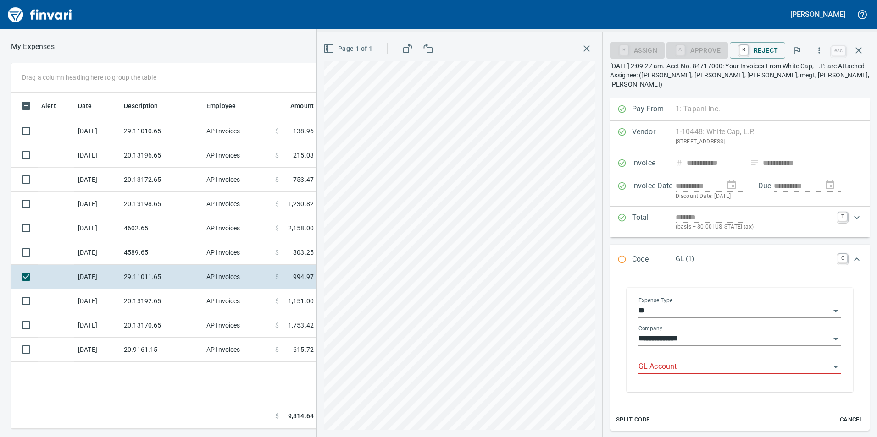
click at [646, 361] on input "GL Account" at bounding box center [734, 367] width 192 height 13
click at [692, 385] on li "6029.65.10: SMTC Qty Tools" at bounding box center [737, 381] width 194 height 22
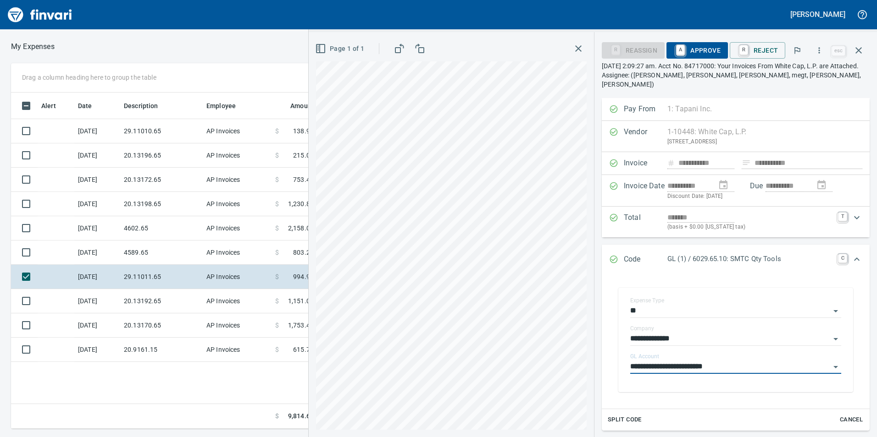
type input "**********"
click at [699, 52] on span "A Approve" at bounding box center [696, 51] width 47 height 16
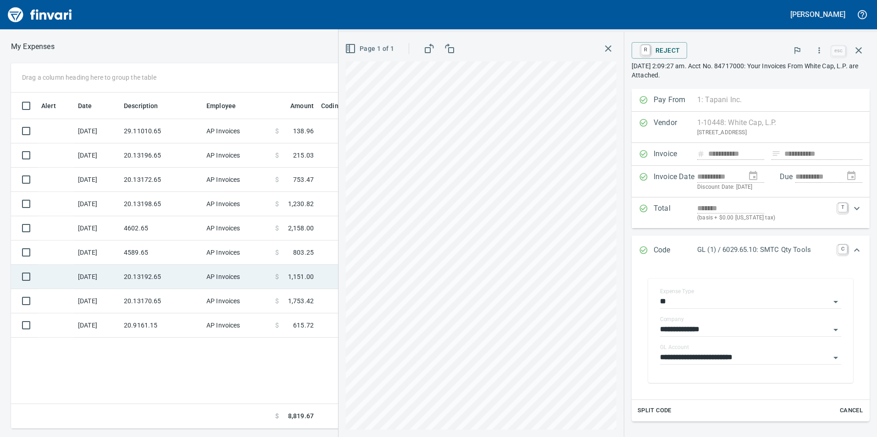
click at [165, 277] on td "20.13192.65" at bounding box center [161, 277] width 83 height 24
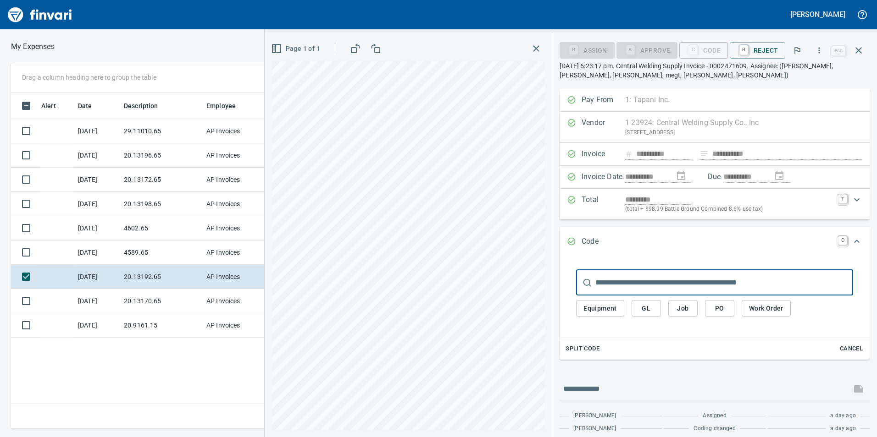
scroll to position [330, 612]
drag, startPoint x: 637, startPoint y: 299, endPoint x: 644, endPoint y: 304, distance: 8.5
click at [637, 299] on div "Equipment GL Job PO Work Order" at bounding box center [714, 309] width 277 height 26
click at [645, 304] on span "GL" at bounding box center [646, 308] width 15 height 11
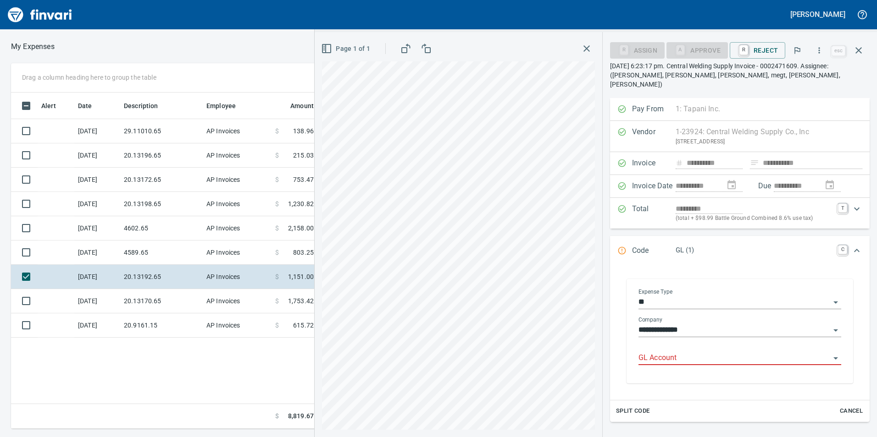
click at [675, 353] on input "GL Account" at bounding box center [734, 358] width 192 height 13
click at [688, 378] on li "6020.65.10: SMTC Consumables" at bounding box center [737, 373] width 194 height 22
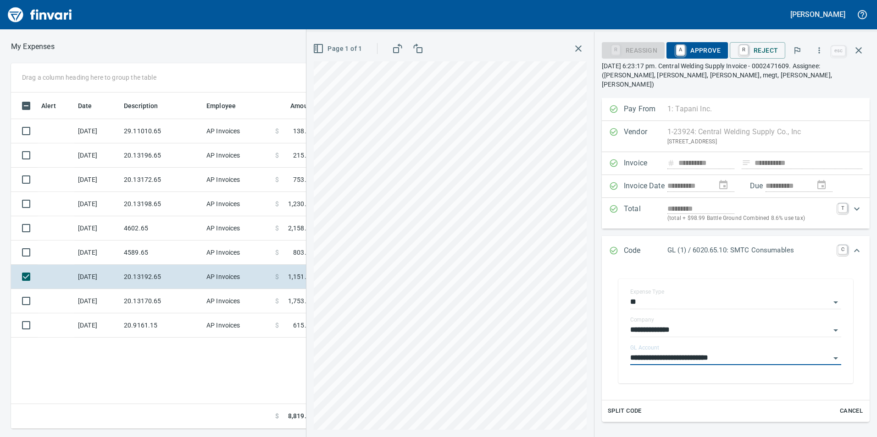
type input "**********"
click at [697, 48] on span "A Approve" at bounding box center [696, 51] width 47 height 16
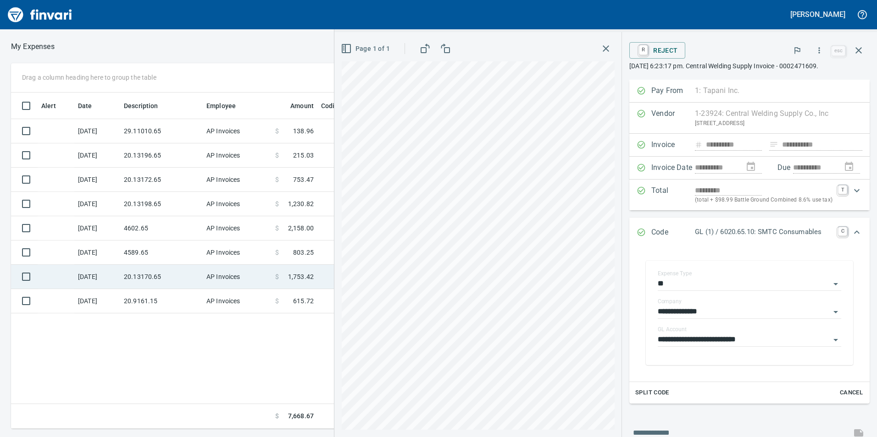
click at [204, 280] on td "AP Invoices" at bounding box center [237, 277] width 69 height 24
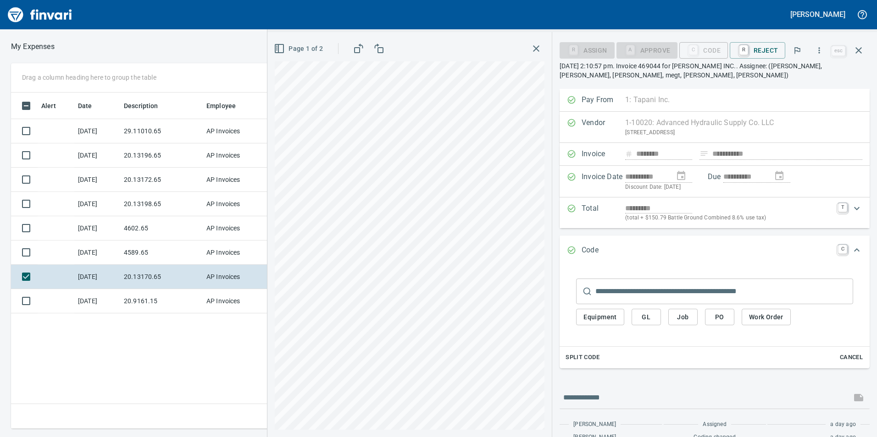
click at [649, 318] on span "GL" at bounding box center [646, 317] width 15 height 11
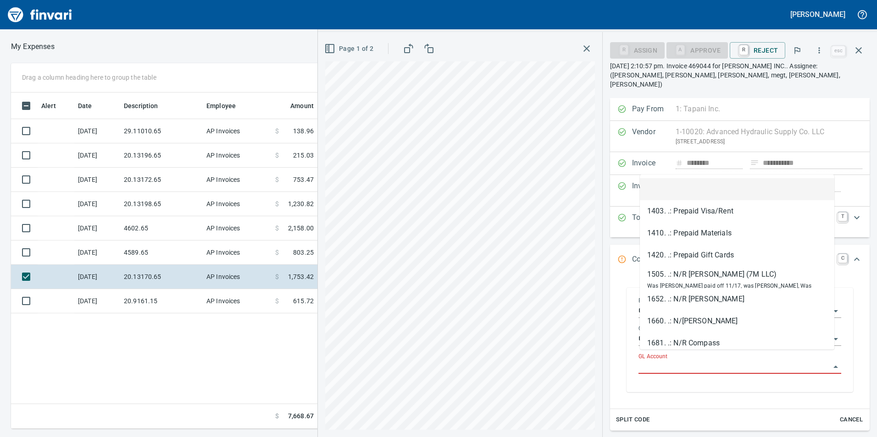
click at [666, 361] on input "GL Account" at bounding box center [734, 367] width 192 height 13
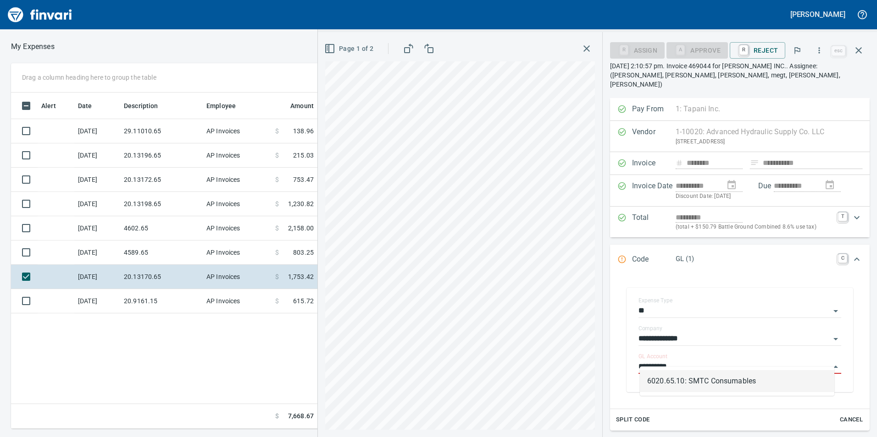
click at [677, 384] on li "6020.65.10: SMTC Consumables" at bounding box center [737, 381] width 194 height 22
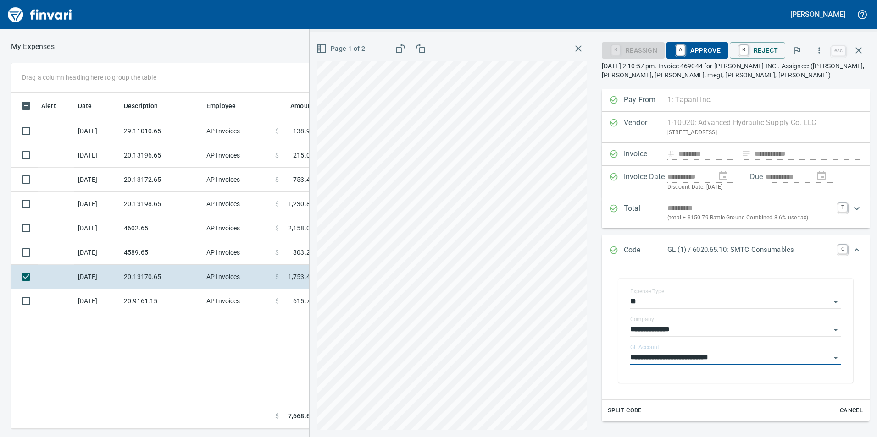
type input "**********"
click at [715, 53] on span "A Approve" at bounding box center [696, 51] width 47 height 16
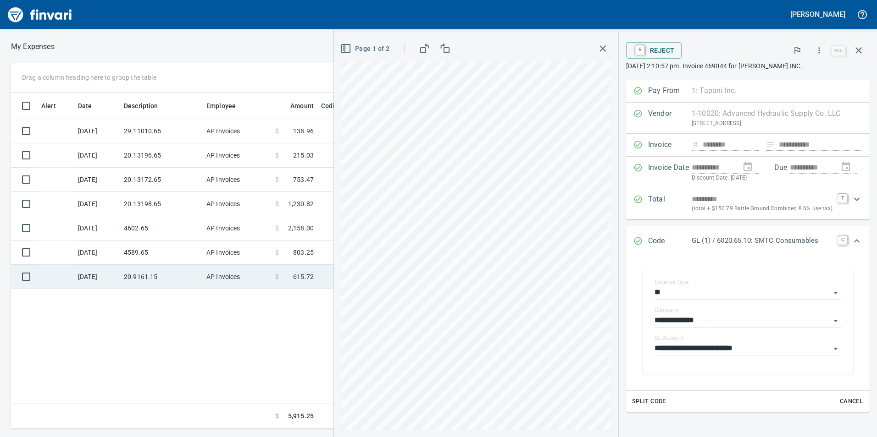
click at [166, 276] on td "20.9161.15" at bounding box center [161, 277] width 83 height 24
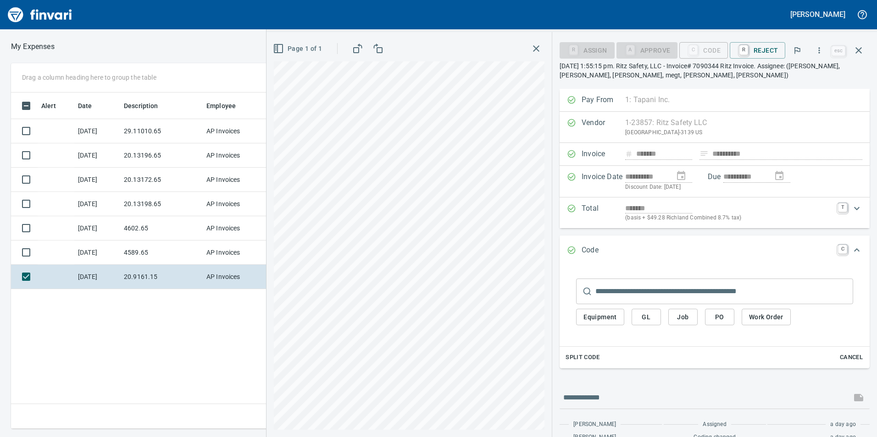
click at [654, 318] on button "GL" at bounding box center [645, 317] width 29 height 17
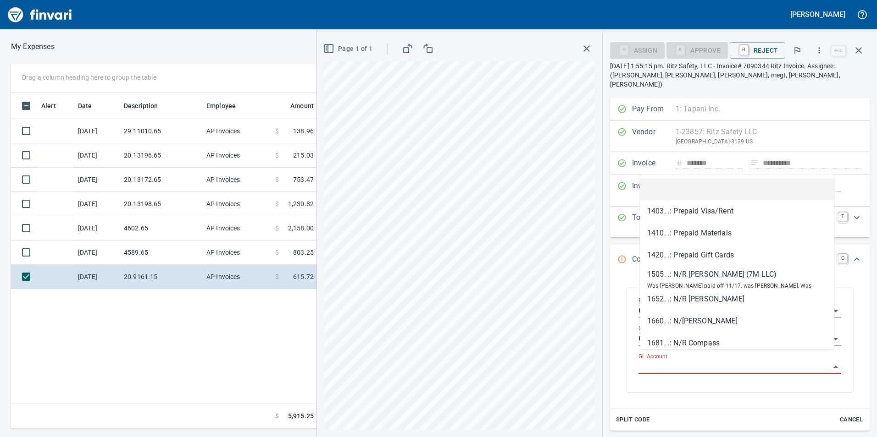
click at [695, 361] on input "GL Account" at bounding box center [734, 367] width 192 height 13
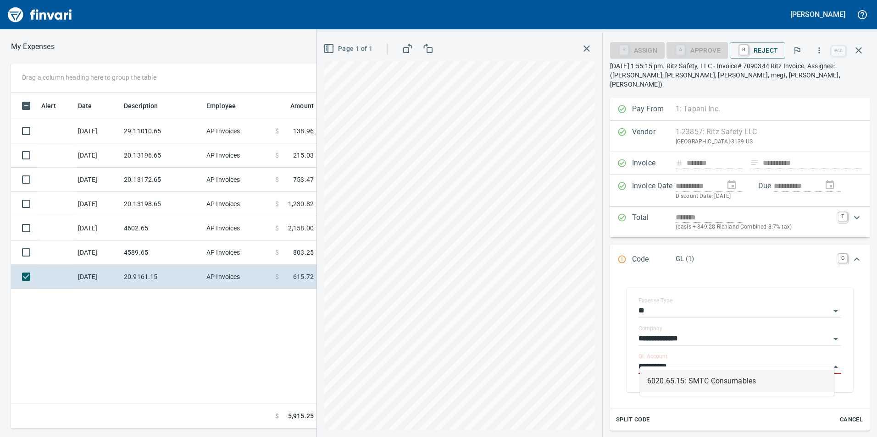
click at [700, 379] on li "6020.65.15: SMTC Consumables" at bounding box center [737, 381] width 194 height 22
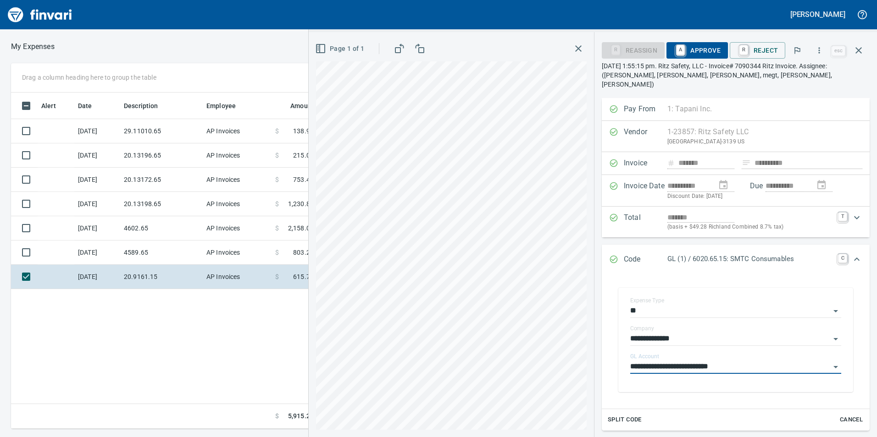
type input "**********"
click at [690, 38] on div "**********" at bounding box center [735, 234] width 282 height 405
click at [697, 42] on button "A Approve" at bounding box center [696, 50] width 61 height 17
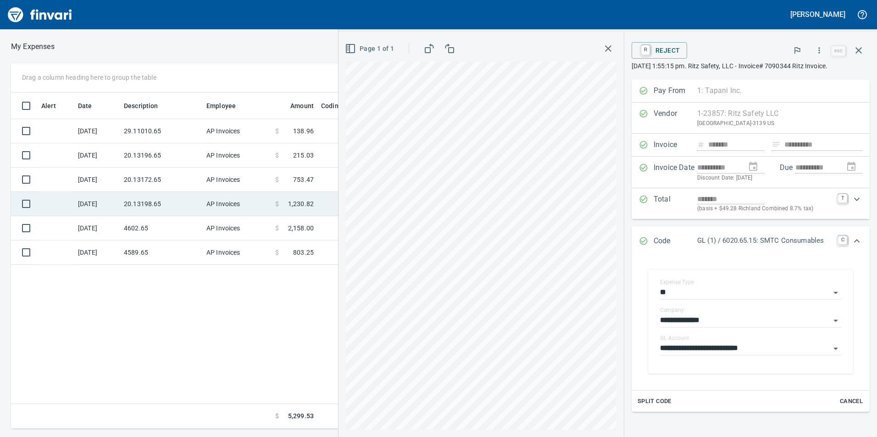
click at [183, 193] on td "20.13198.65" at bounding box center [161, 204] width 83 height 24
